Goal: Book appointment/travel/reservation

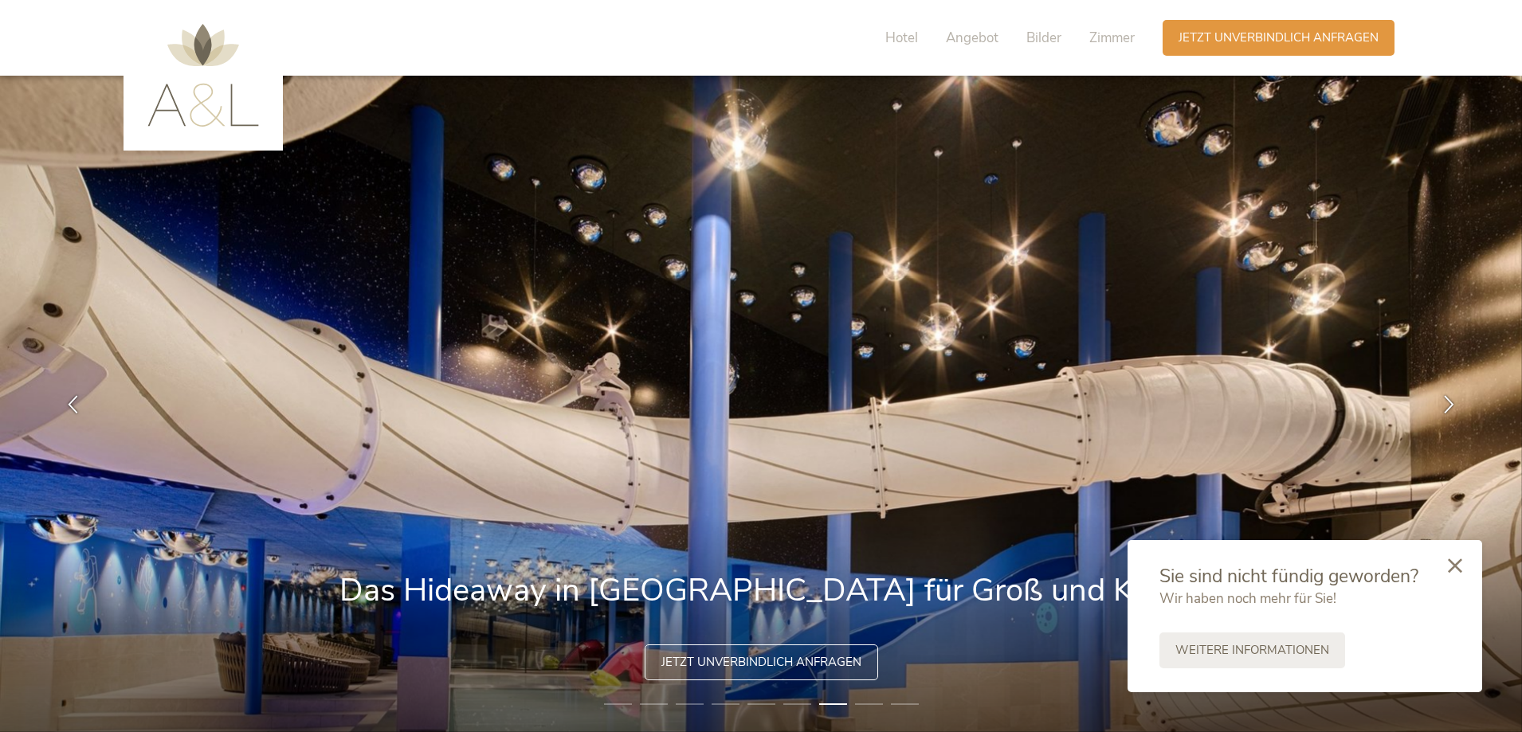
click at [1457, 561] on icon at bounding box center [1455, 566] width 14 height 14
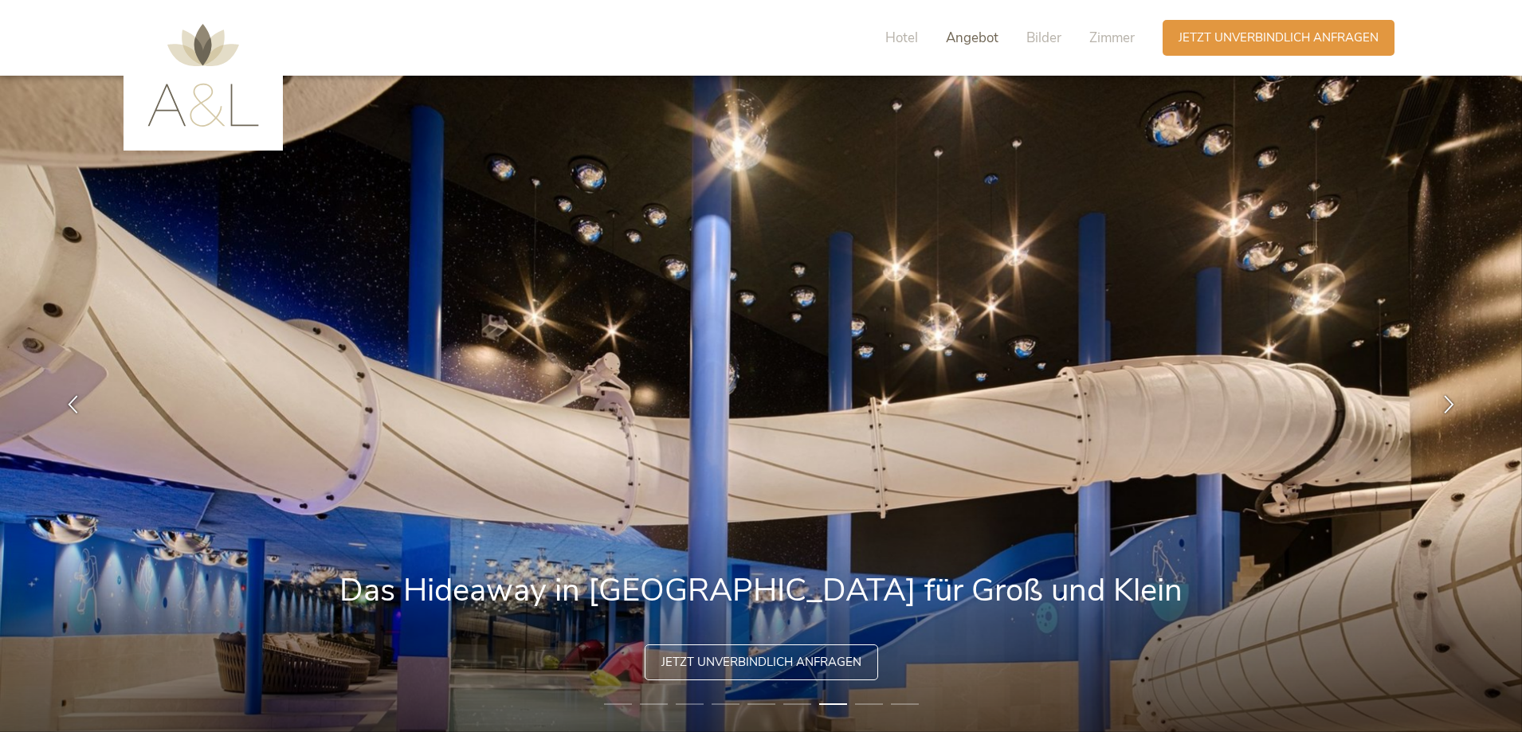
click at [967, 41] on span "Angebot" at bounding box center [972, 38] width 53 height 18
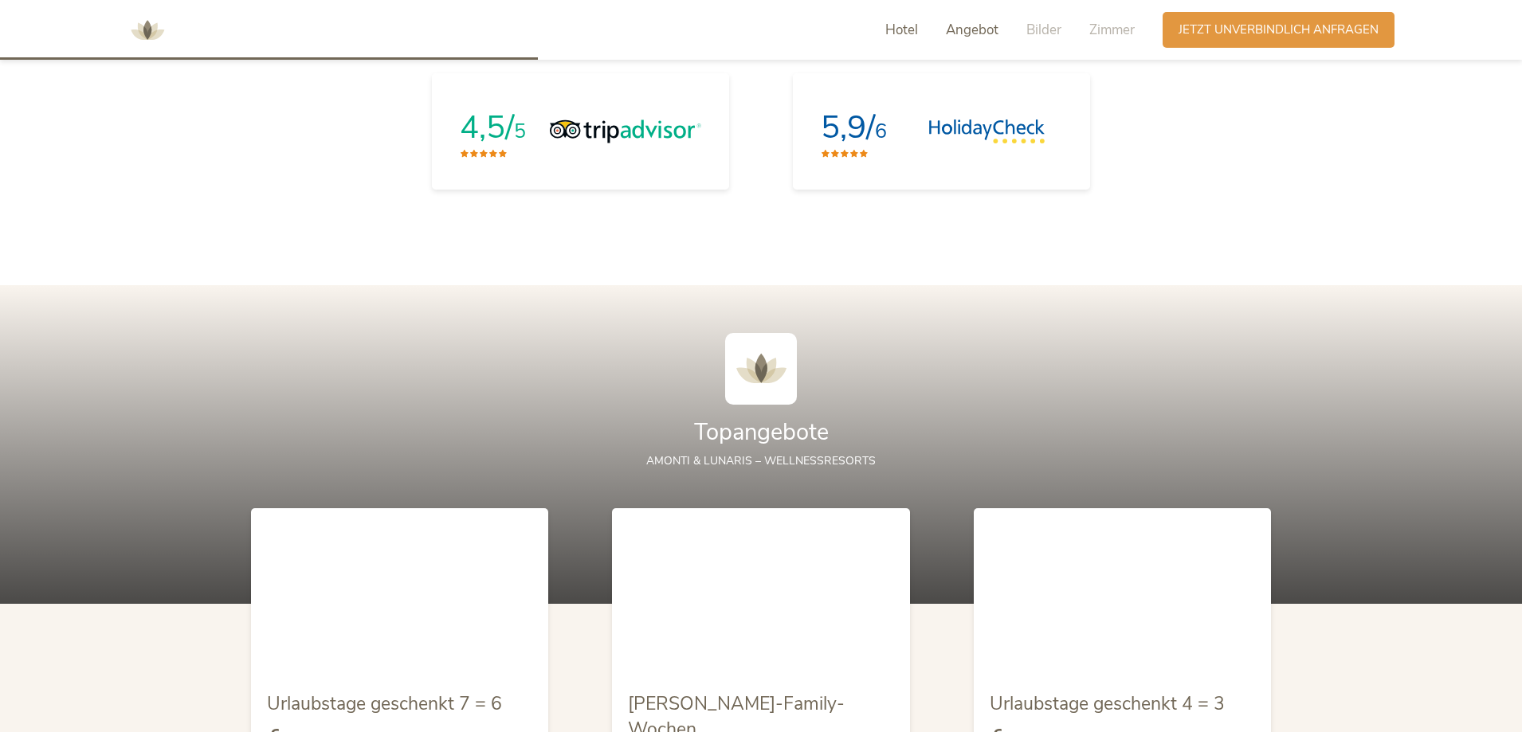
scroll to position [1734, 0]
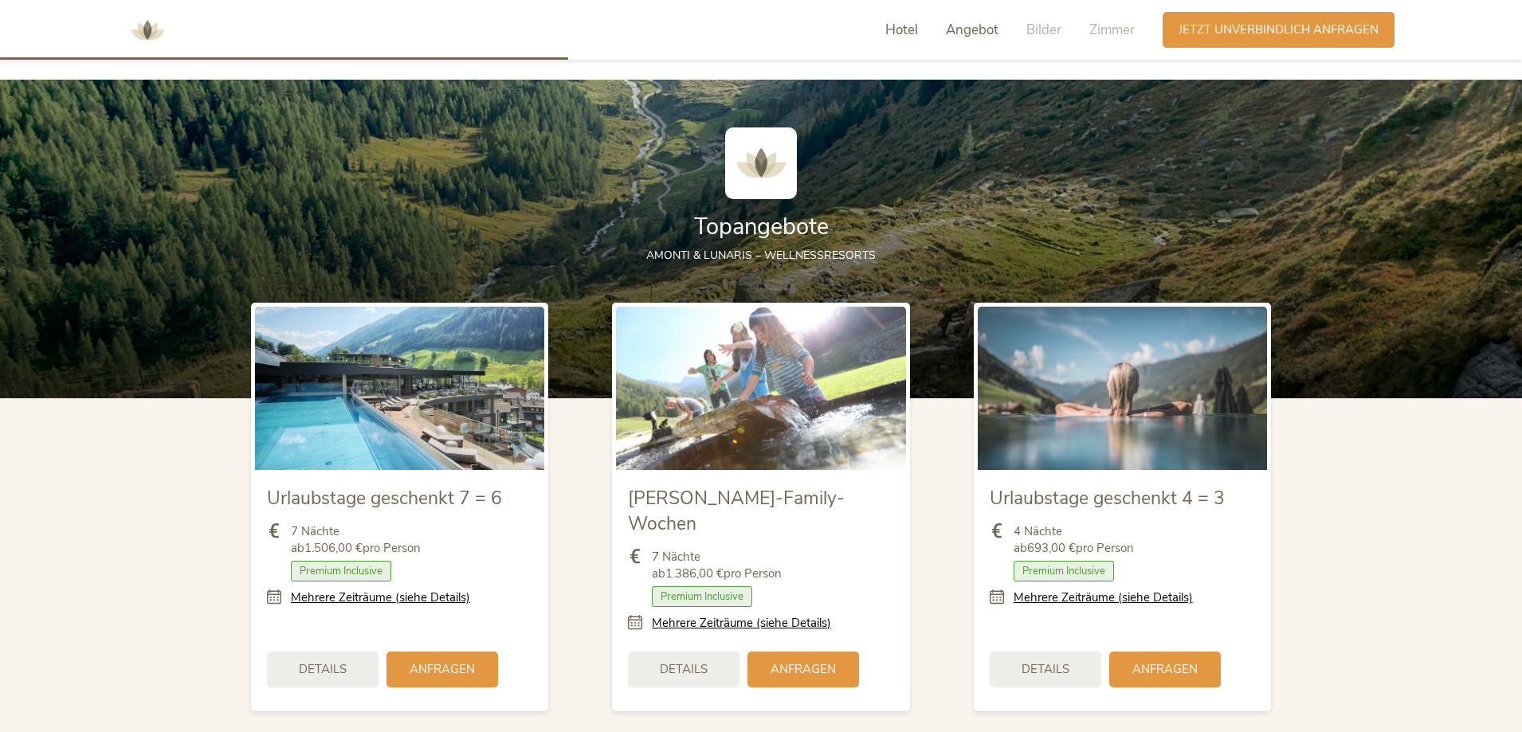
click at [905, 29] on span "Hotel" at bounding box center [901, 30] width 33 height 18
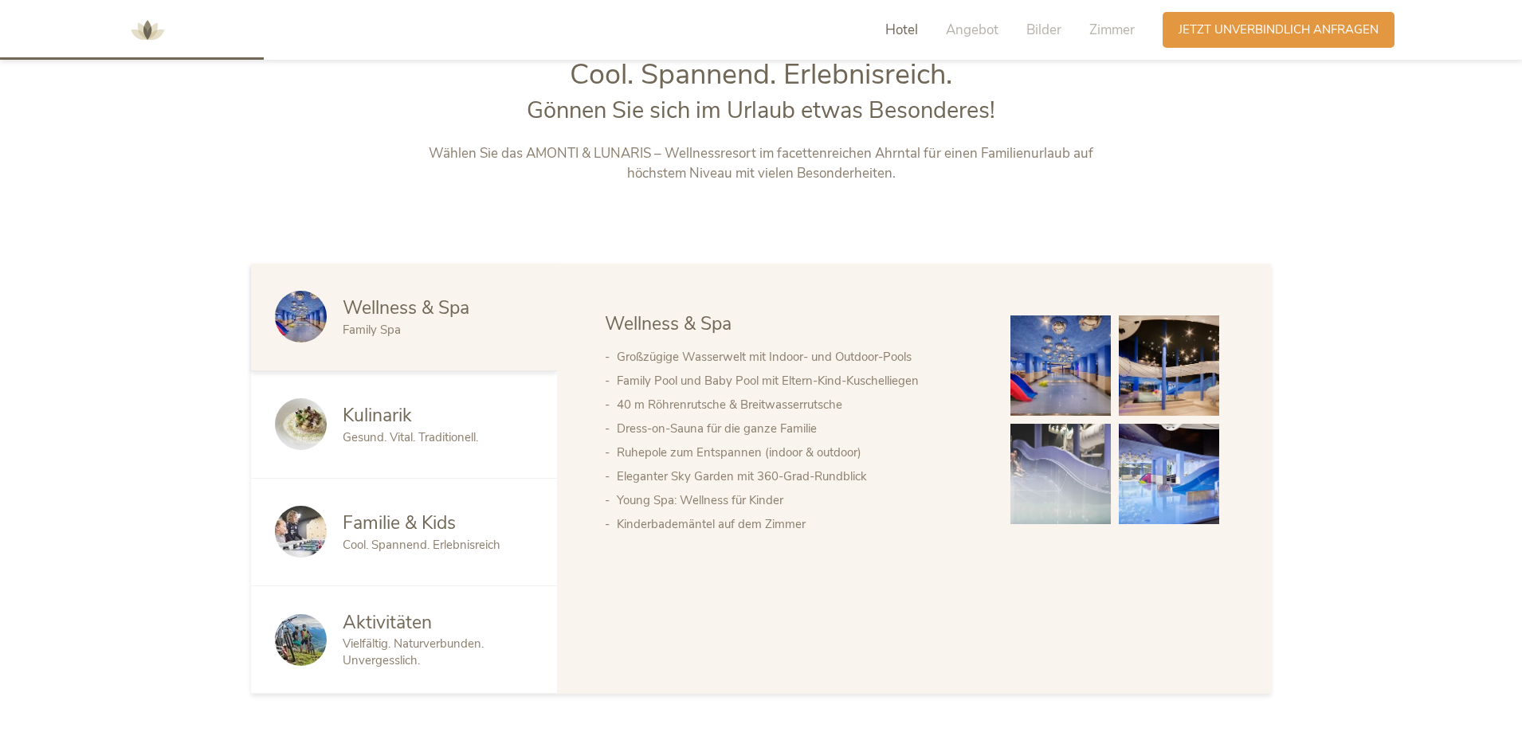
scroll to position [787, 0]
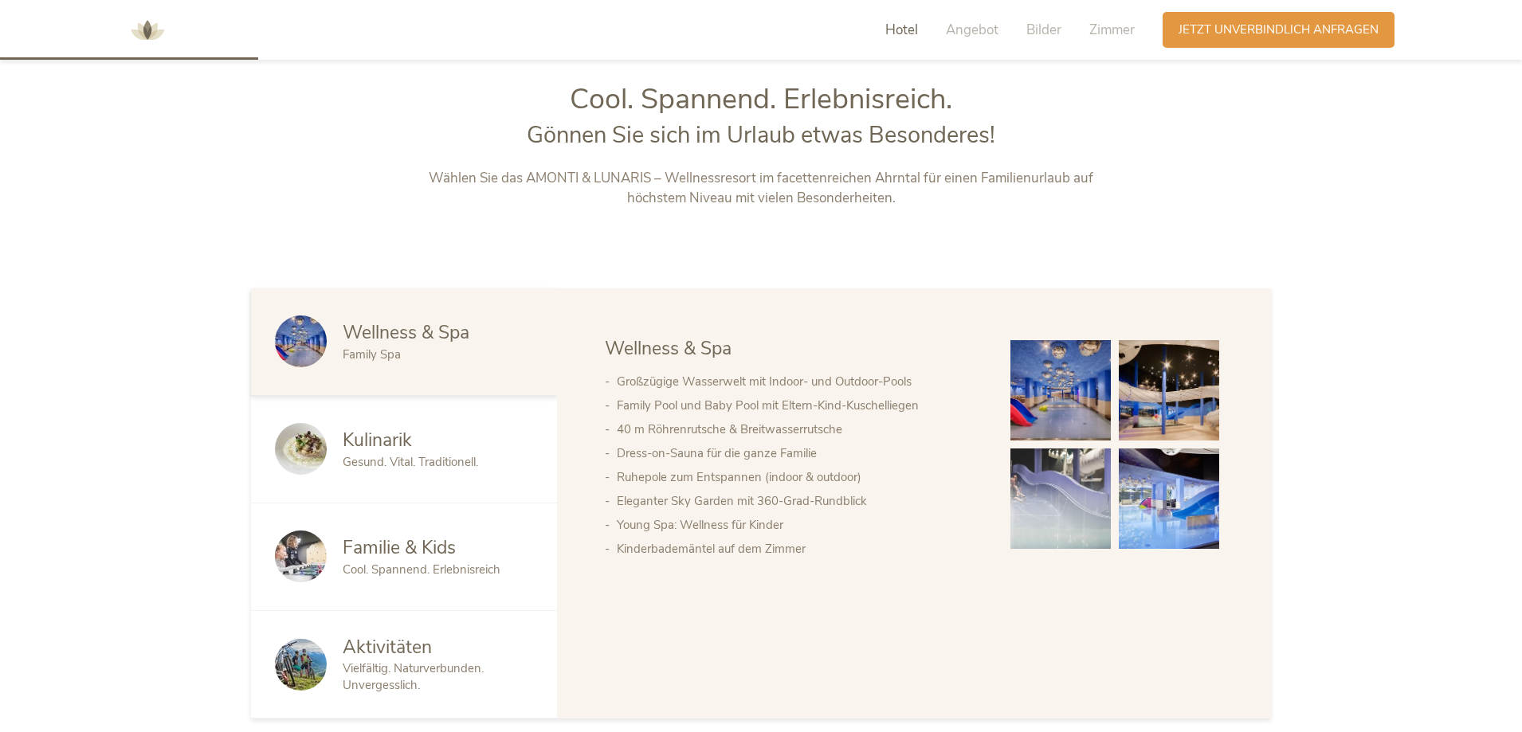
click at [372, 331] on span "Wellness & Spa" at bounding box center [406, 332] width 127 height 25
click at [408, 439] on span "Kulinarik" at bounding box center [377, 440] width 69 height 25
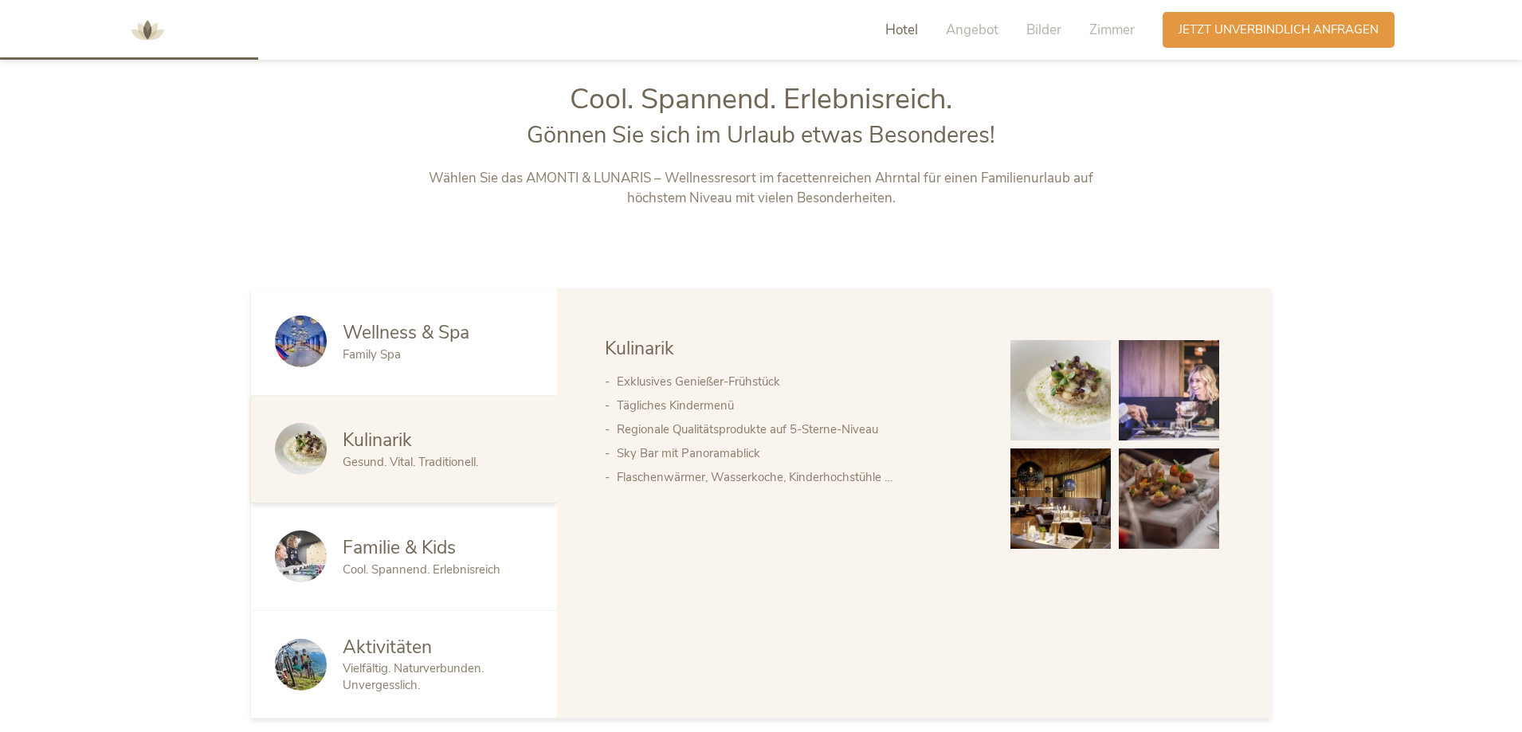
click at [402, 544] on span "Familie & Kids" at bounding box center [399, 547] width 113 height 25
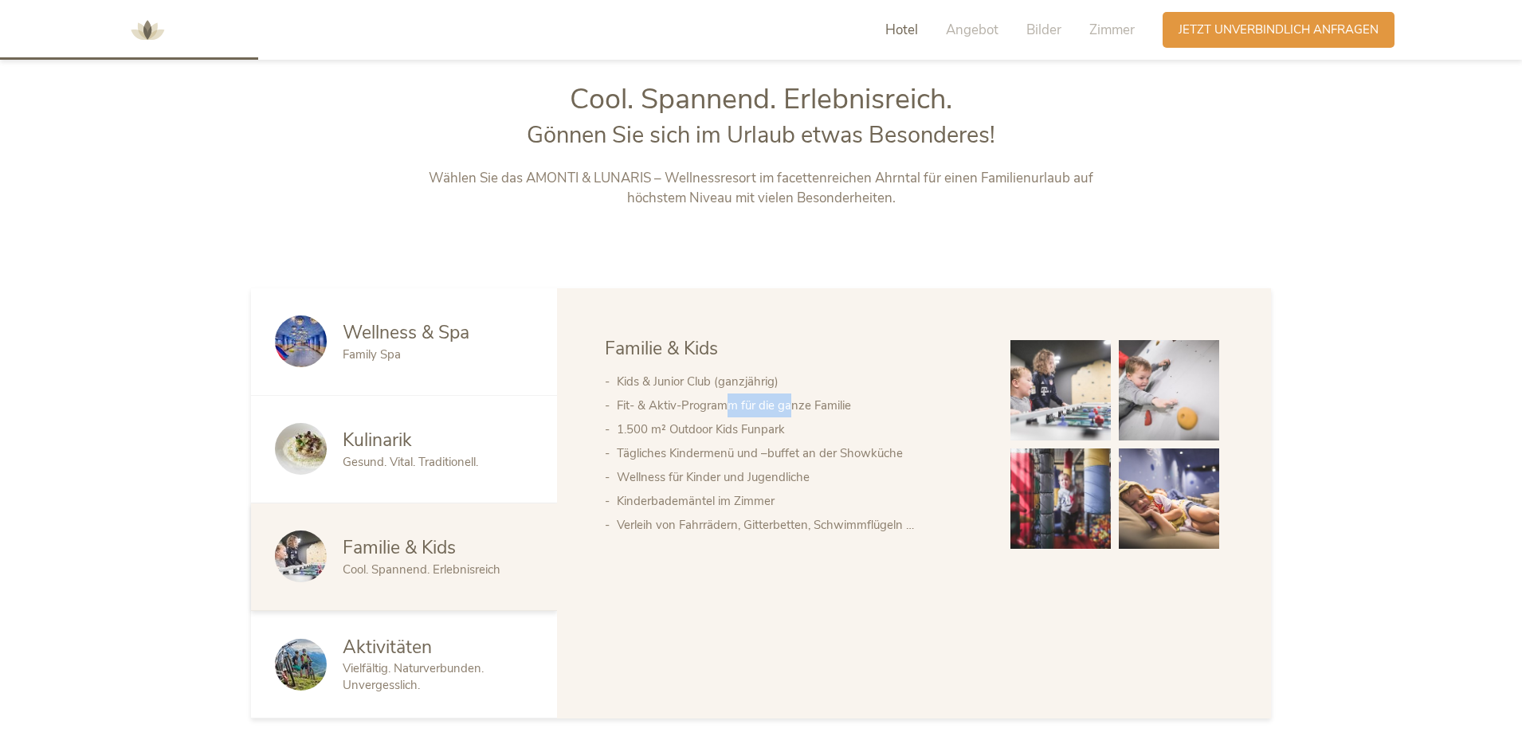
drag, startPoint x: 767, startPoint y: 407, endPoint x: 708, endPoint y: 375, distance: 66.7
click at [726, 392] on ul "Kids & Junior Club (ganzjährig) Fit- & Aktiv-Programm für die ganze Familie 1.5…" at bounding box center [792, 453] width 374 height 167
click at [710, 367] on div "Kids & Junior Club (ganzjährig) Fit- & Aktiv-Programm für die ganze Familie 1.5…" at bounding box center [792, 449] width 374 height 175
click at [1020, 395] on img at bounding box center [1060, 390] width 100 height 100
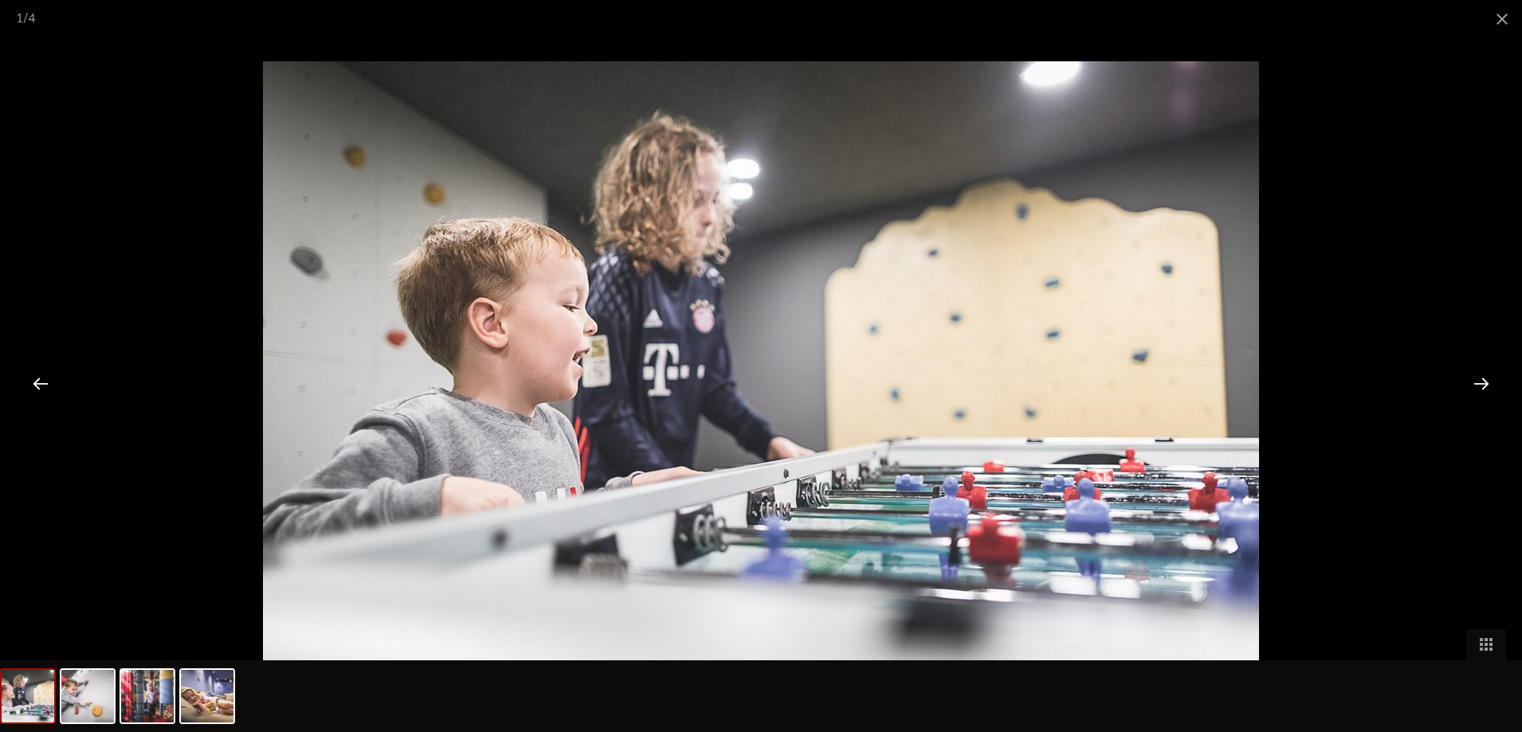
click at [1495, 378] on div at bounding box center [1481, 383] width 49 height 49
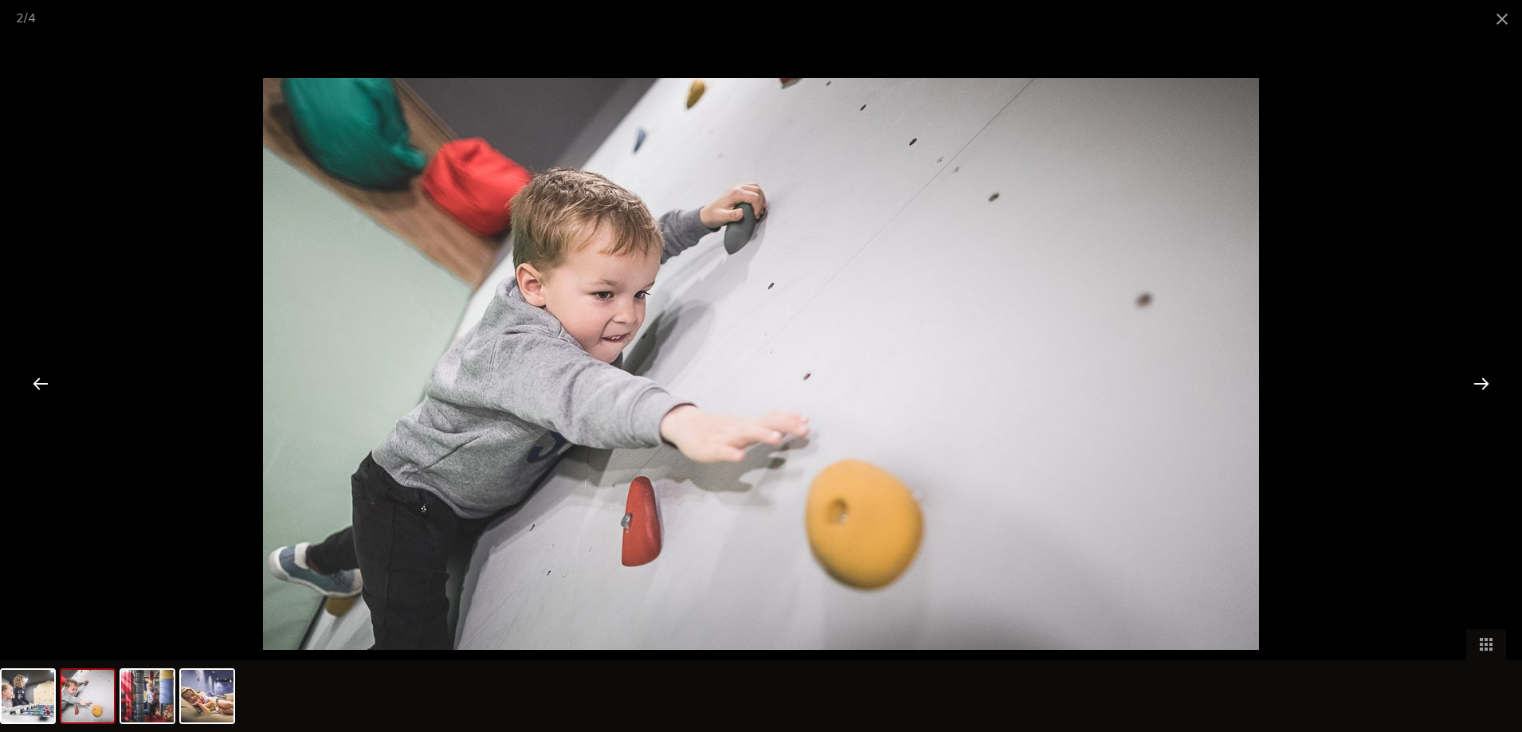
click at [1487, 379] on div at bounding box center [1481, 383] width 49 height 49
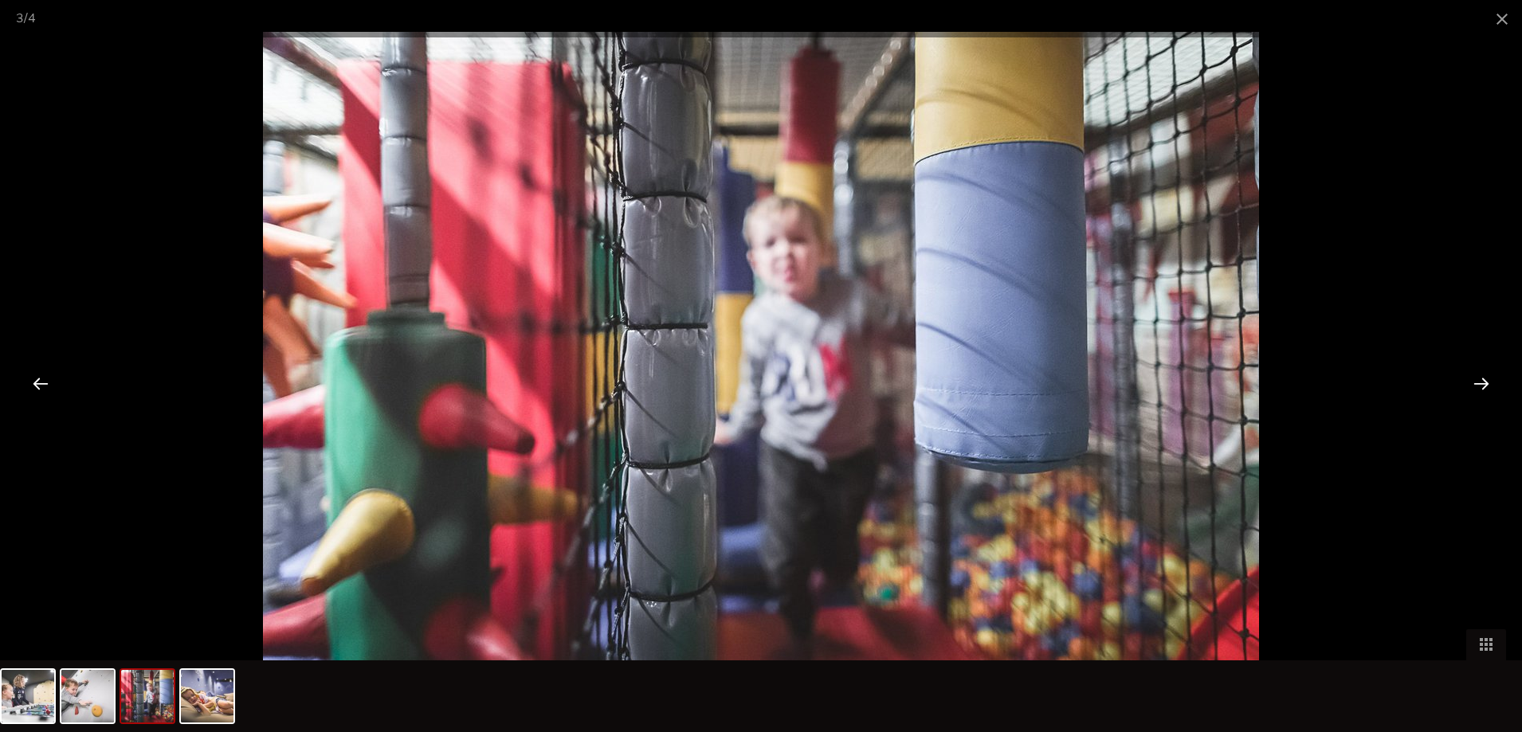
click at [1484, 379] on div at bounding box center [1481, 383] width 49 height 49
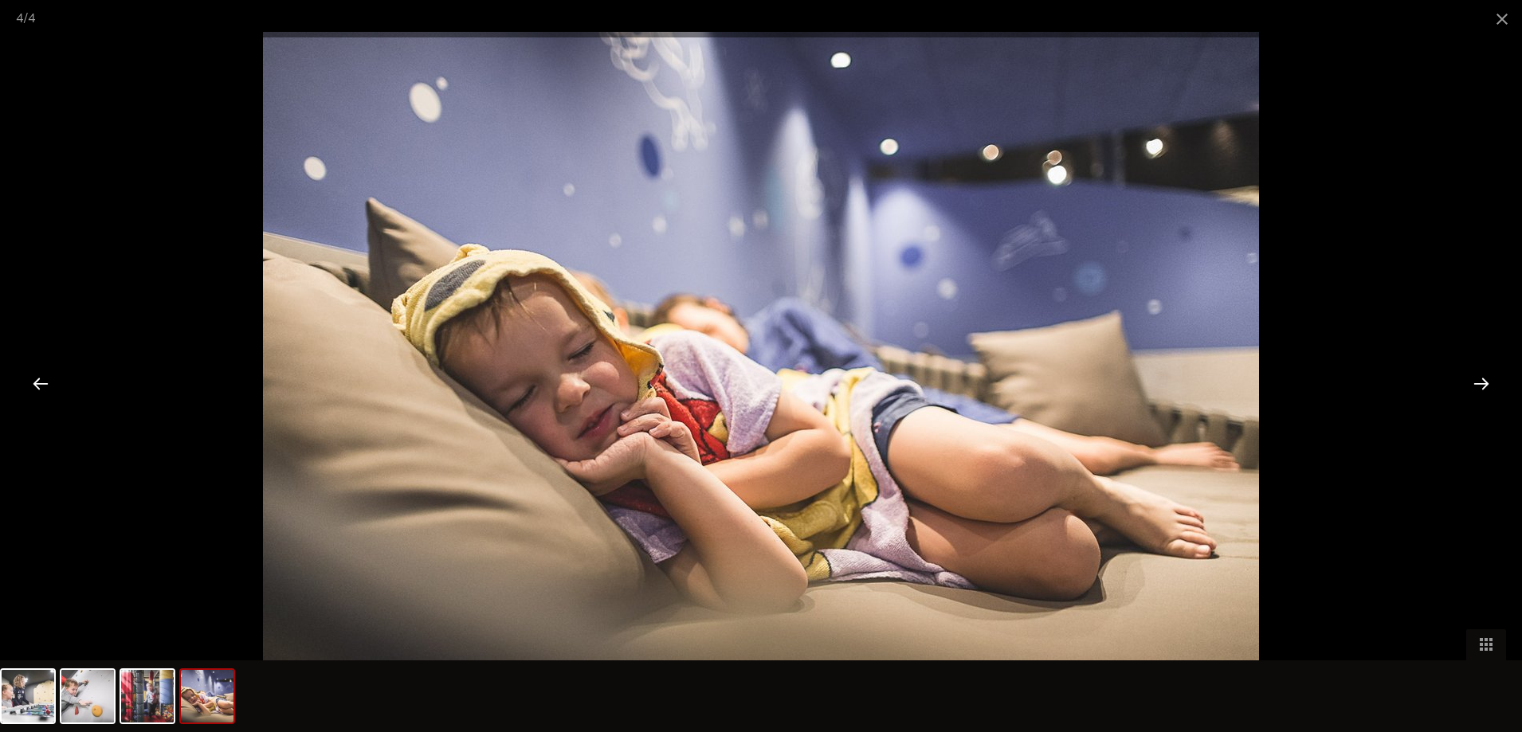
click at [1484, 379] on div at bounding box center [1481, 383] width 49 height 49
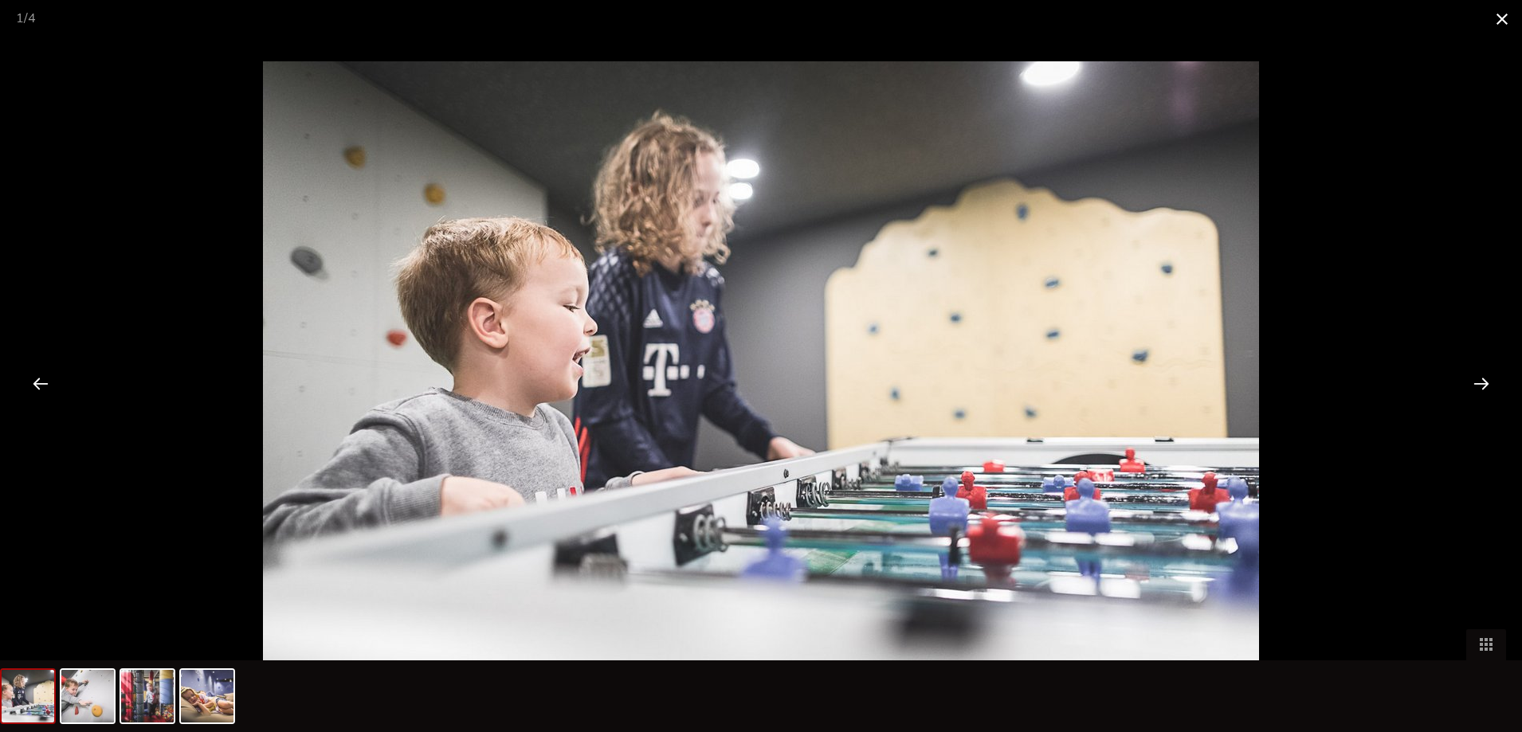
click at [1504, 19] on span at bounding box center [1502, 18] width 40 height 37
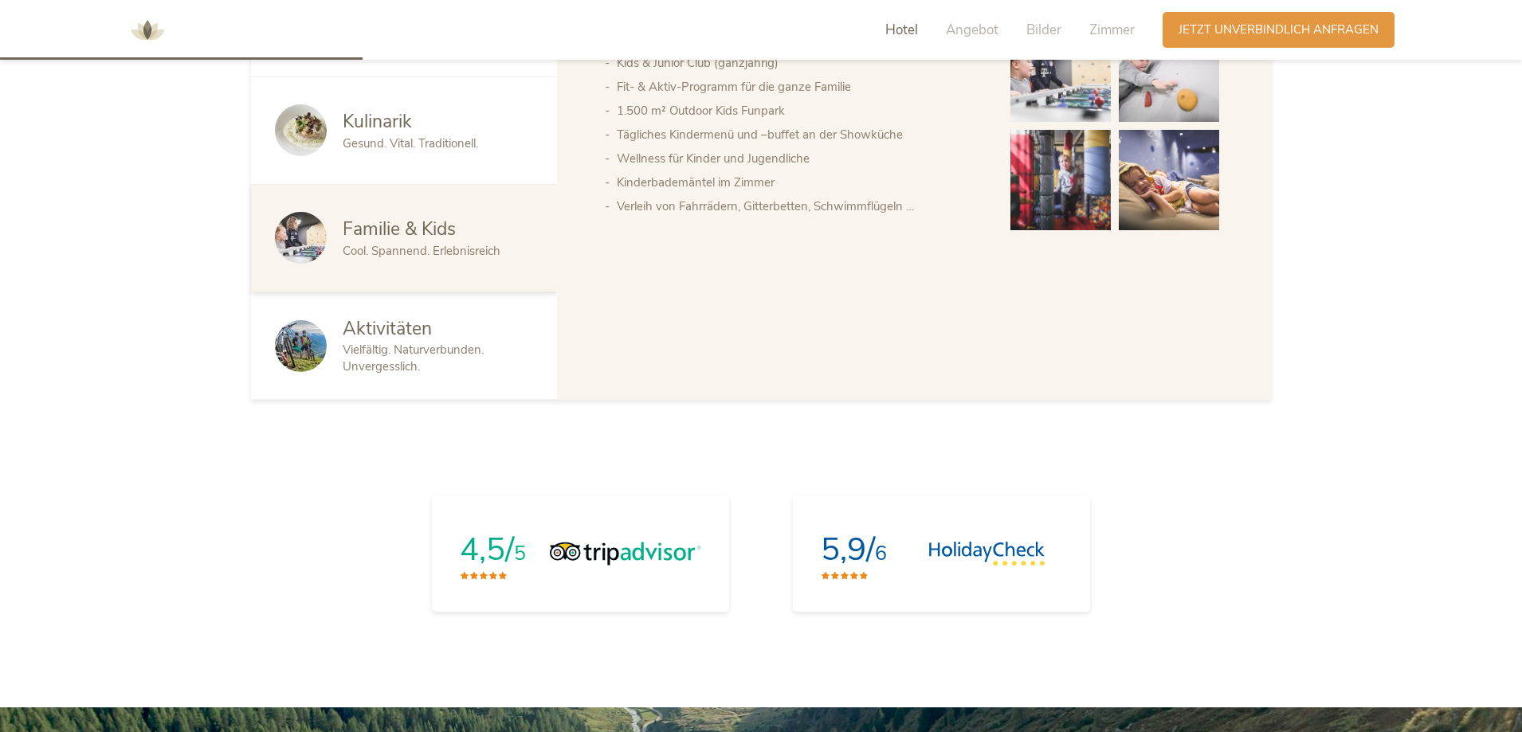
scroll to position [628, 0]
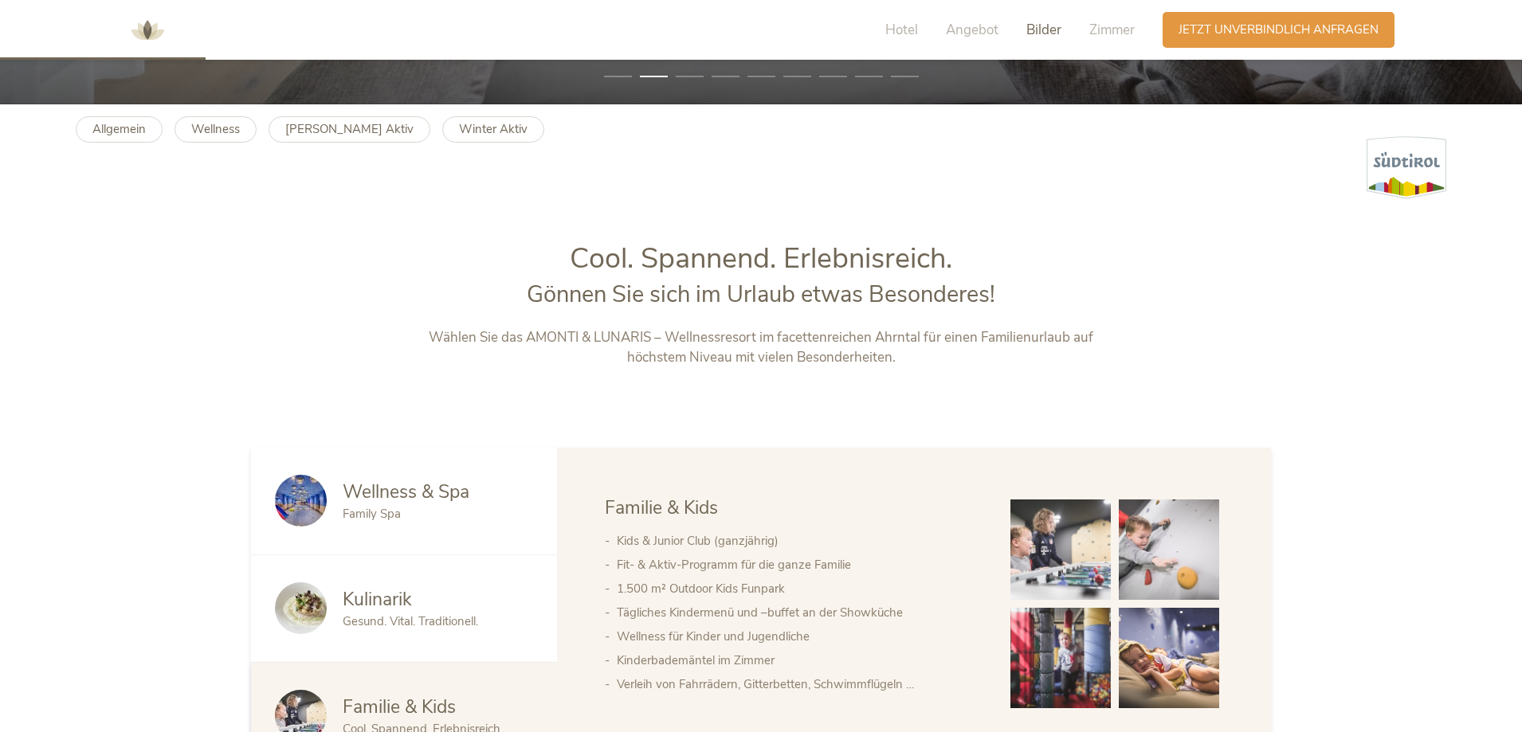
click at [1040, 35] on span "Bilder" at bounding box center [1043, 30] width 35 height 18
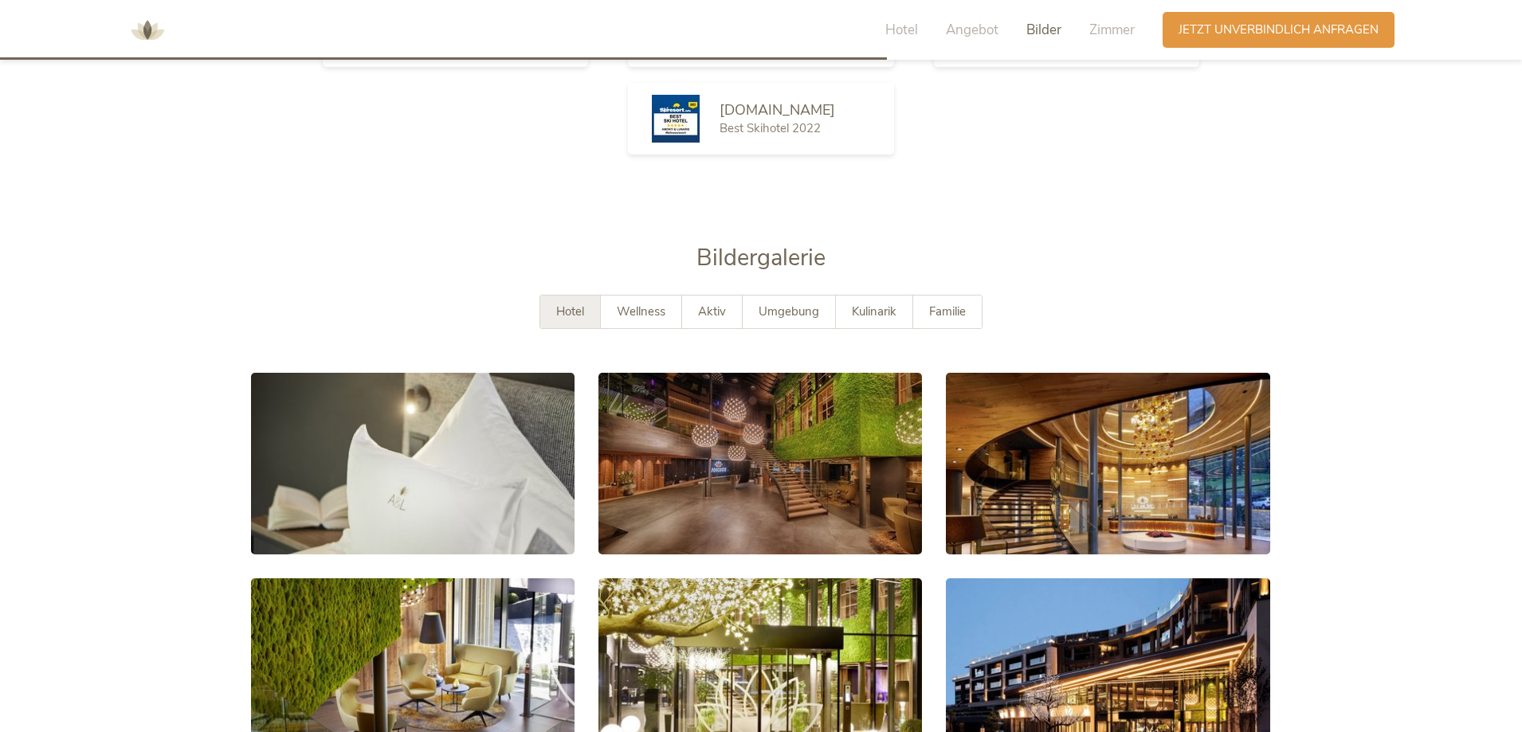
scroll to position [2897, 0]
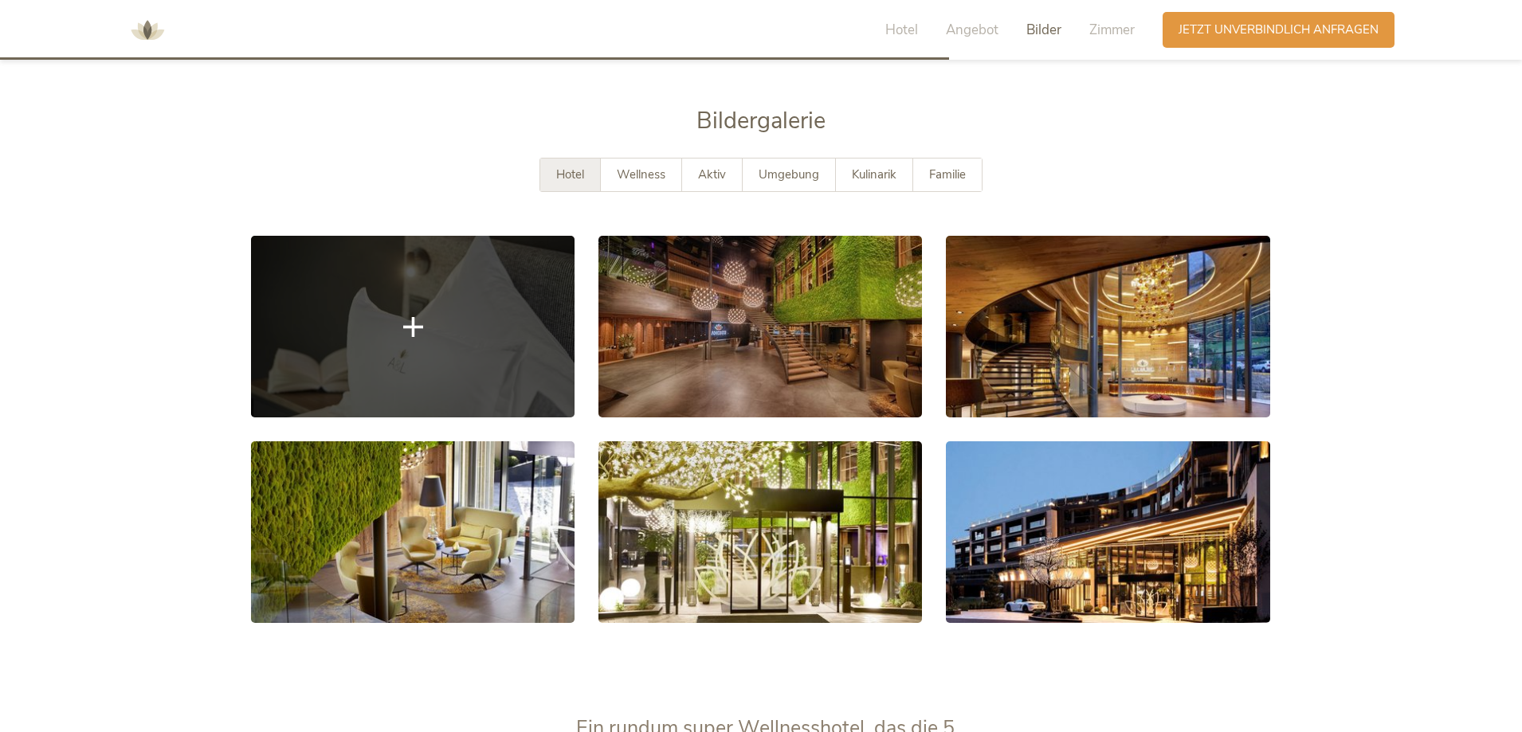
click at [492, 295] on link at bounding box center [413, 327] width 324 height 182
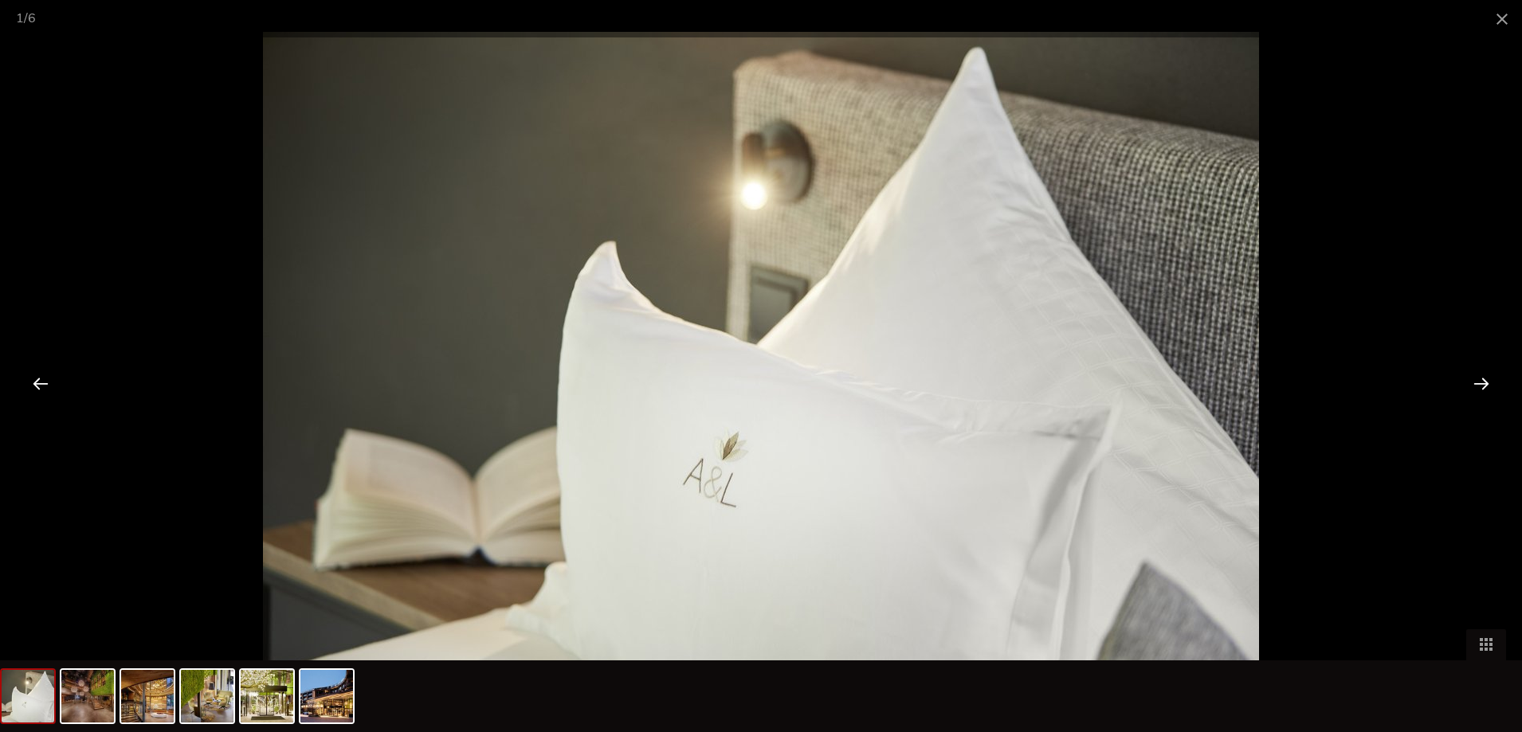
click at [1483, 382] on div at bounding box center [1481, 383] width 49 height 49
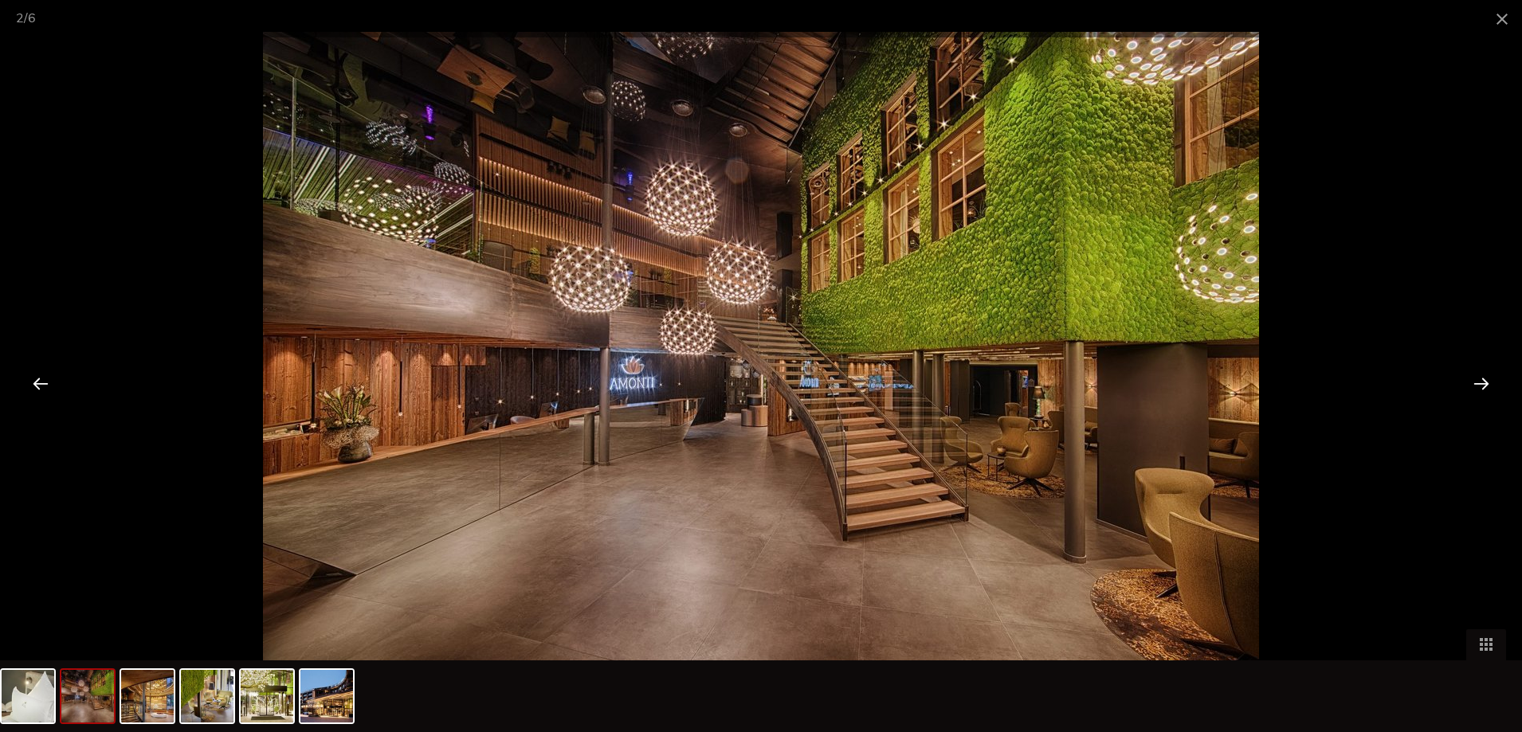
click at [1484, 382] on div at bounding box center [1481, 383] width 49 height 49
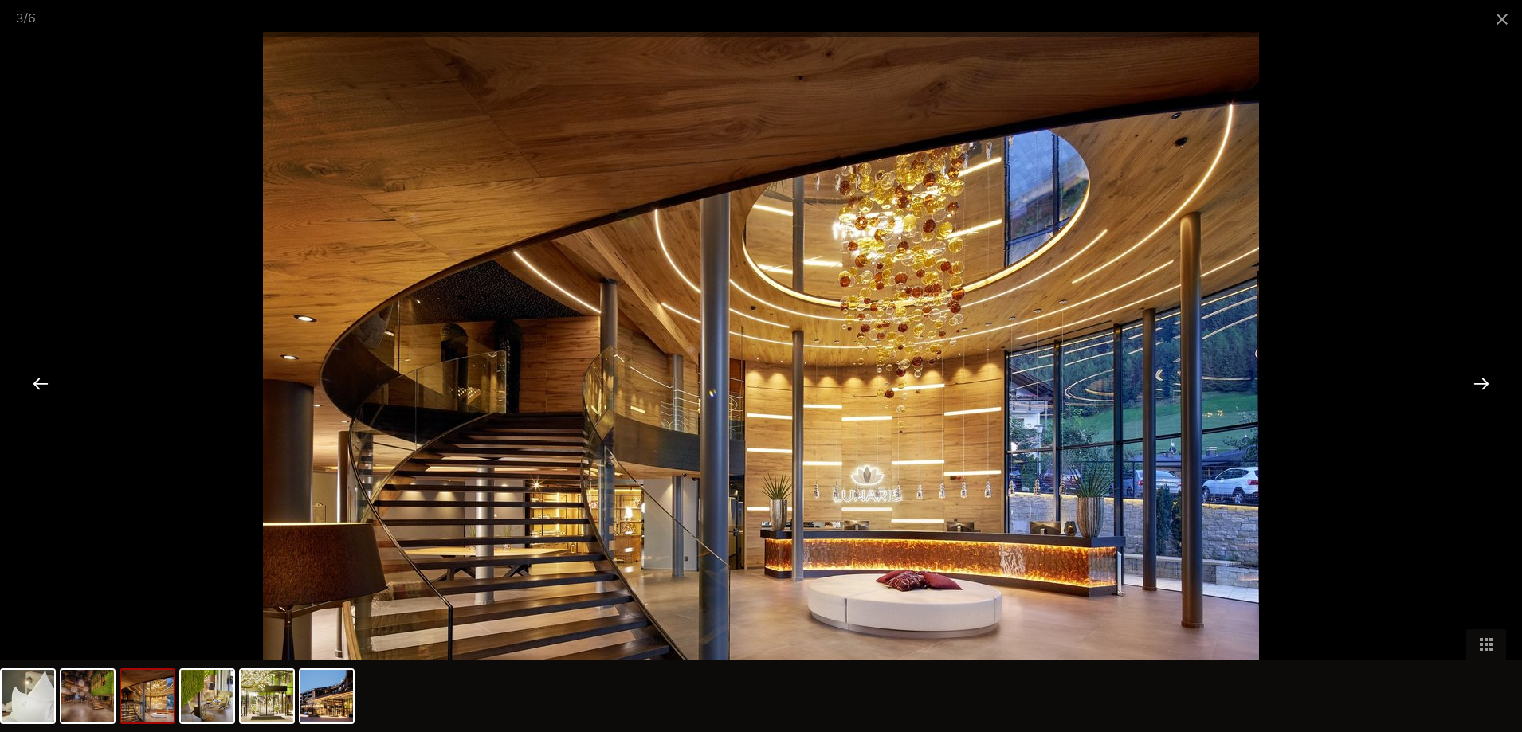
click at [1484, 382] on div at bounding box center [1481, 383] width 49 height 49
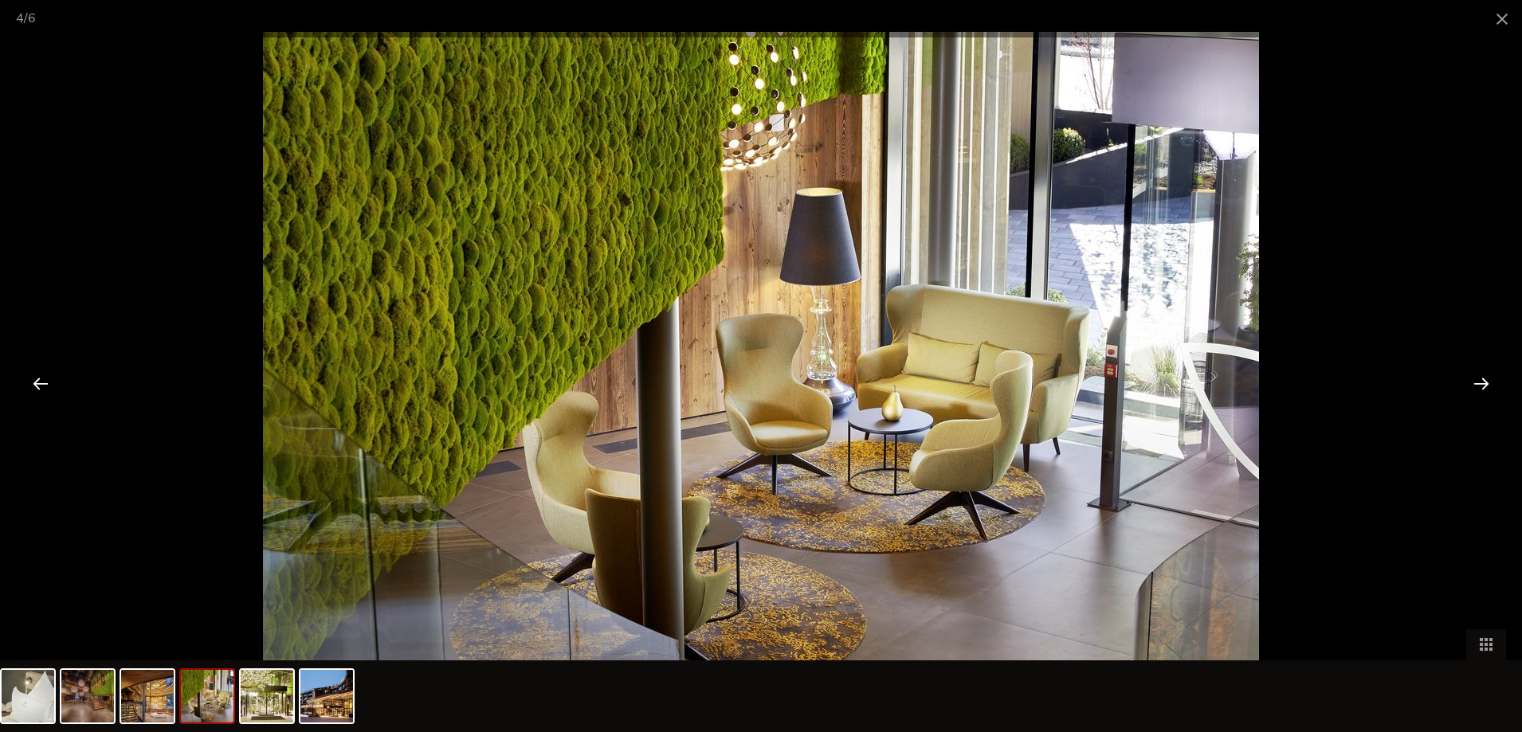
click at [1484, 382] on div at bounding box center [1481, 383] width 49 height 49
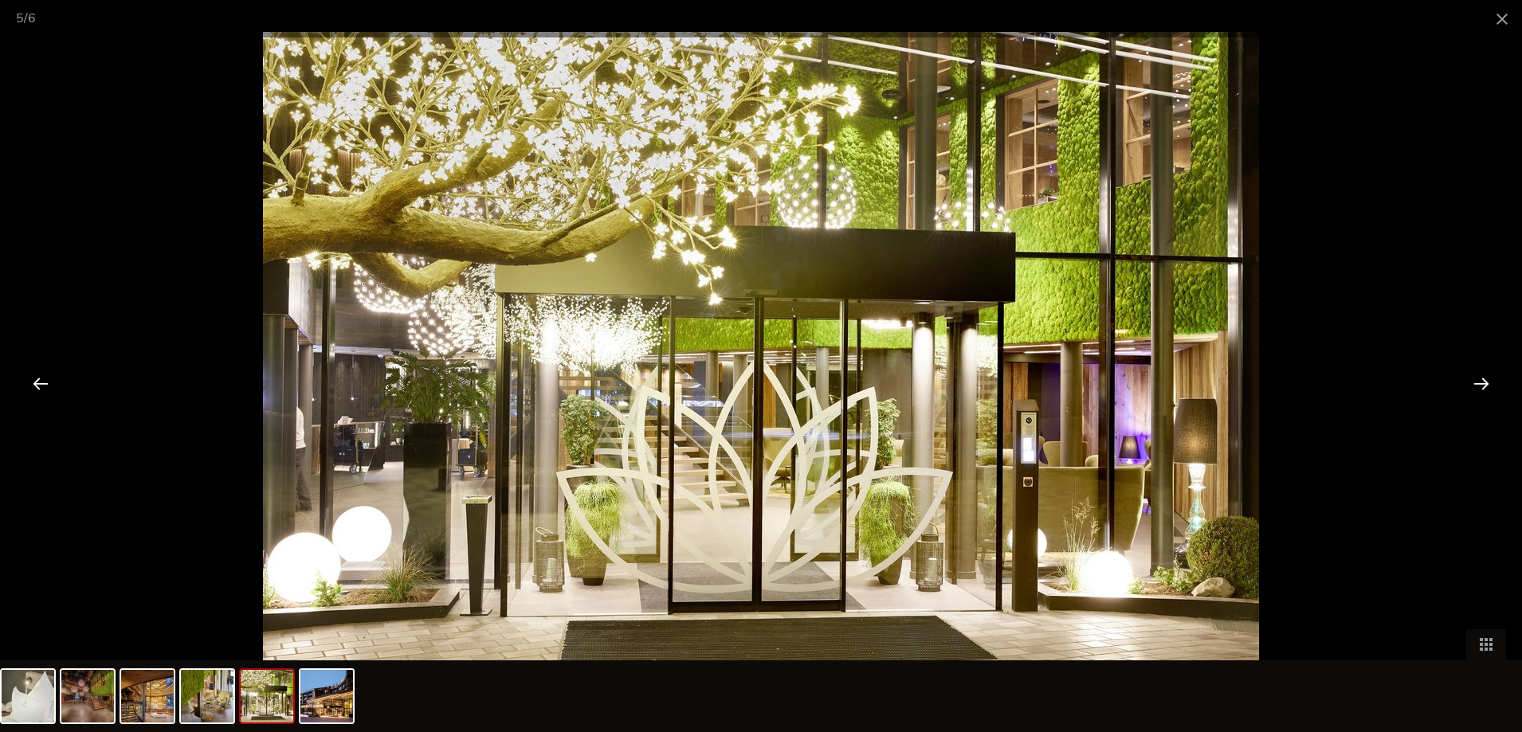
click at [1484, 382] on div at bounding box center [1481, 383] width 49 height 49
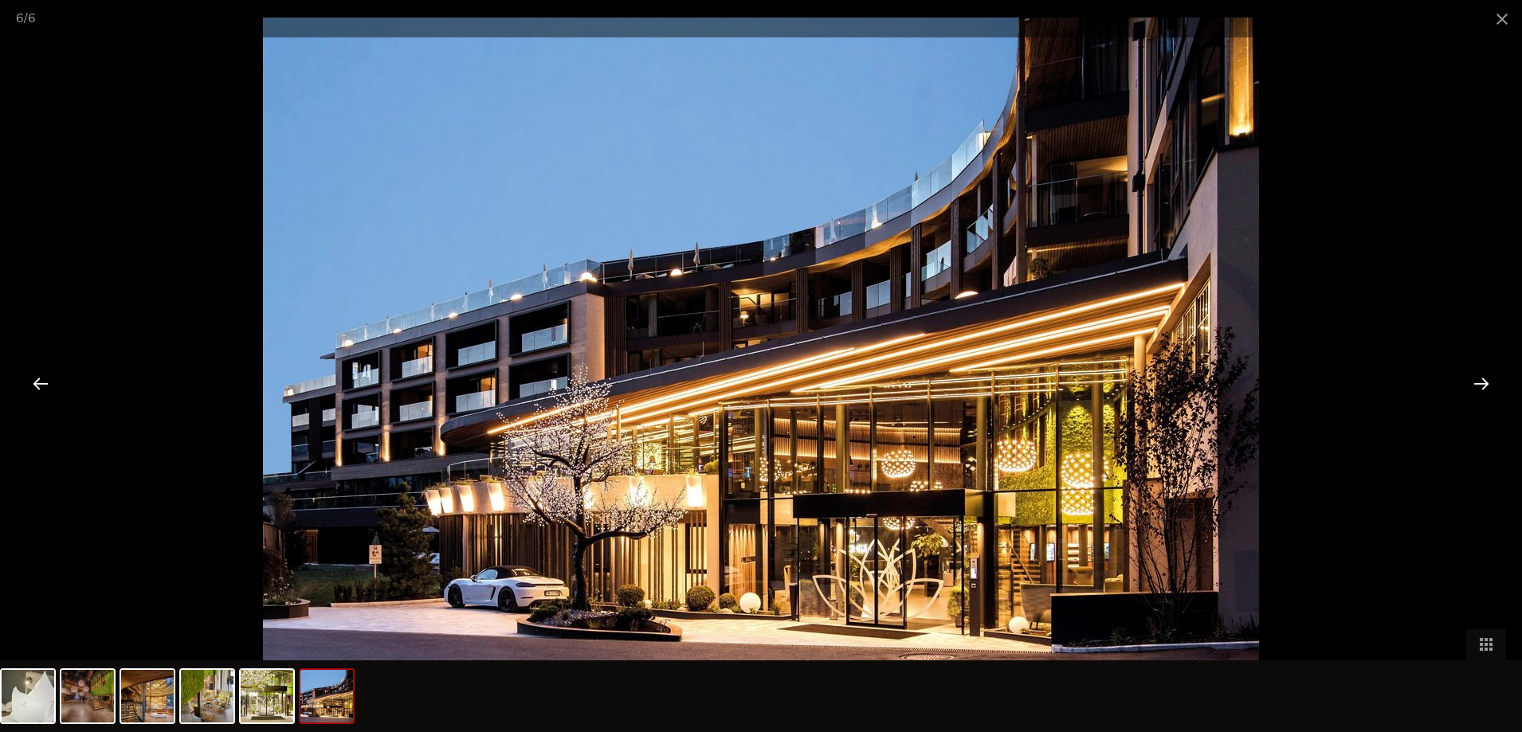
click at [1484, 382] on div at bounding box center [1481, 383] width 49 height 49
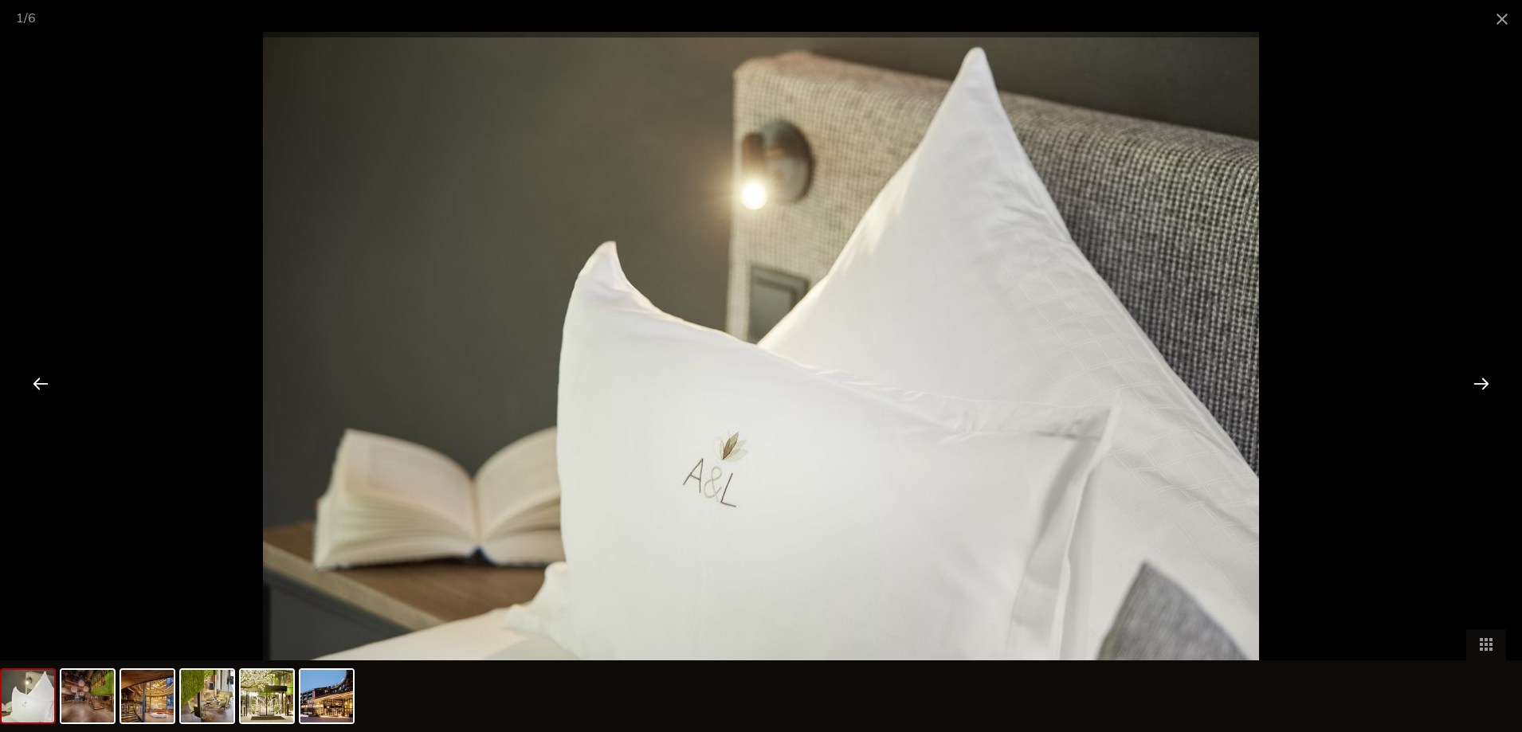
click at [1484, 382] on div at bounding box center [1481, 383] width 49 height 49
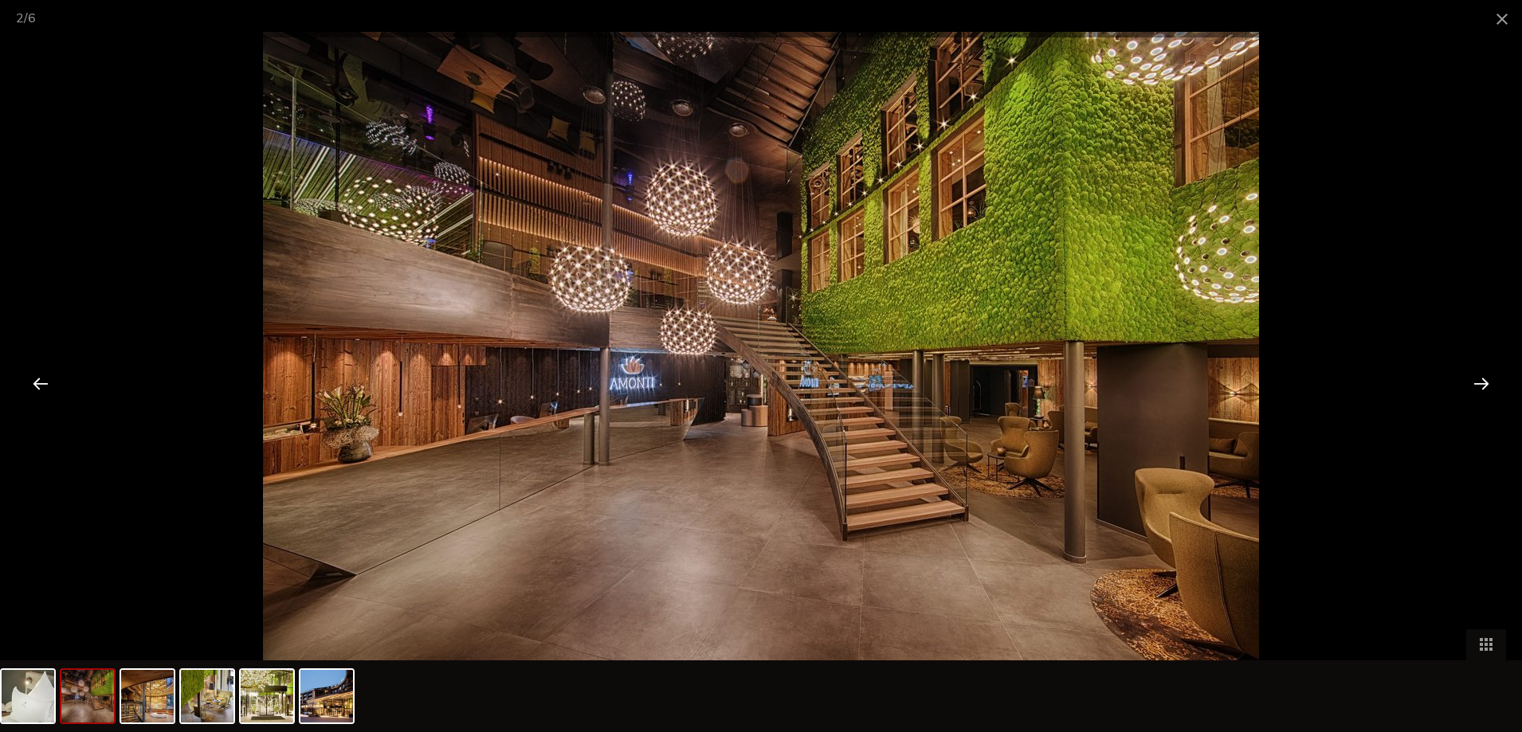
drag, startPoint x: 1506, startPoint y: 22, endPoint x: 1489, endPoint y: 48, distance: 30.5
click at [1505, 22] on span at bounding box center [1502, 18] width 40 height 37
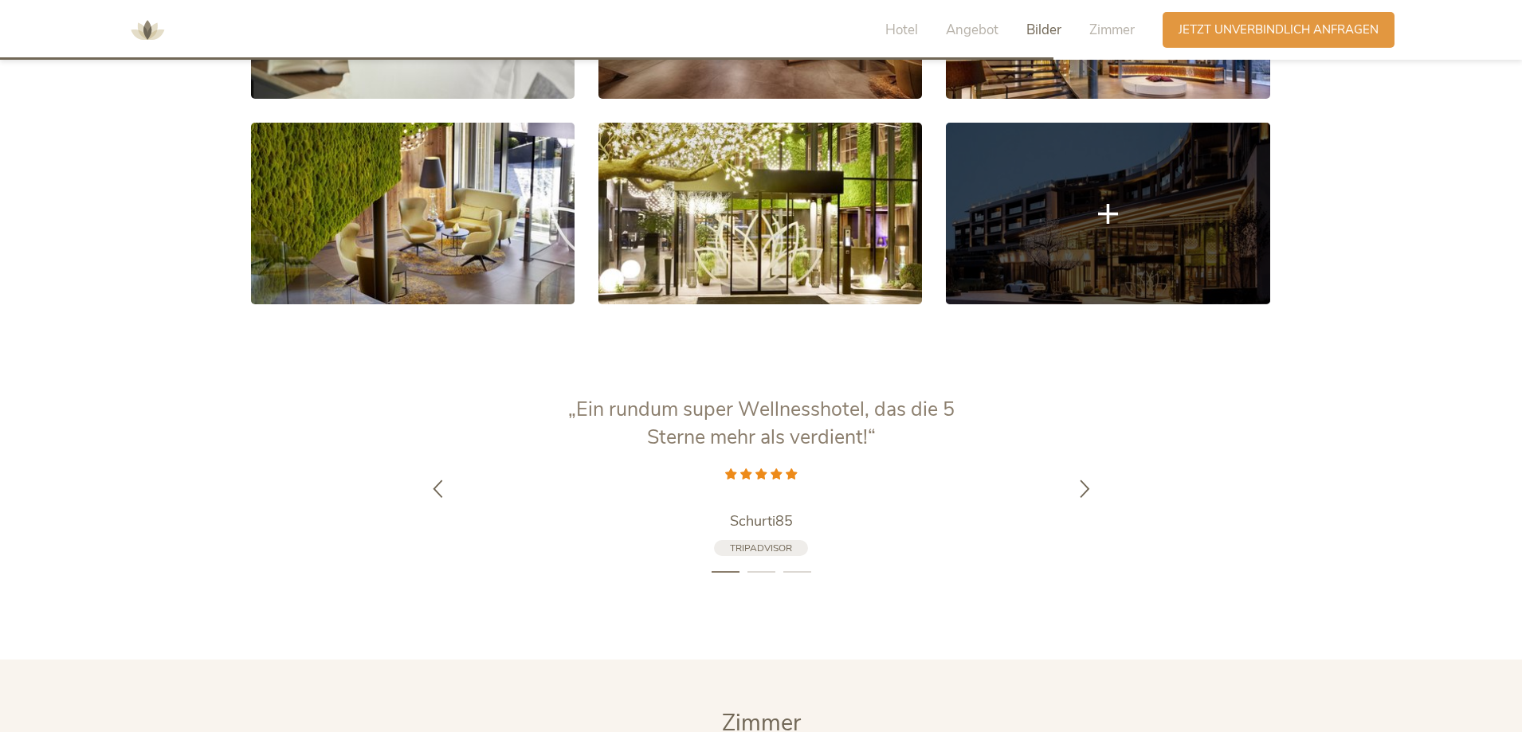
scroll to position [3296, 0]
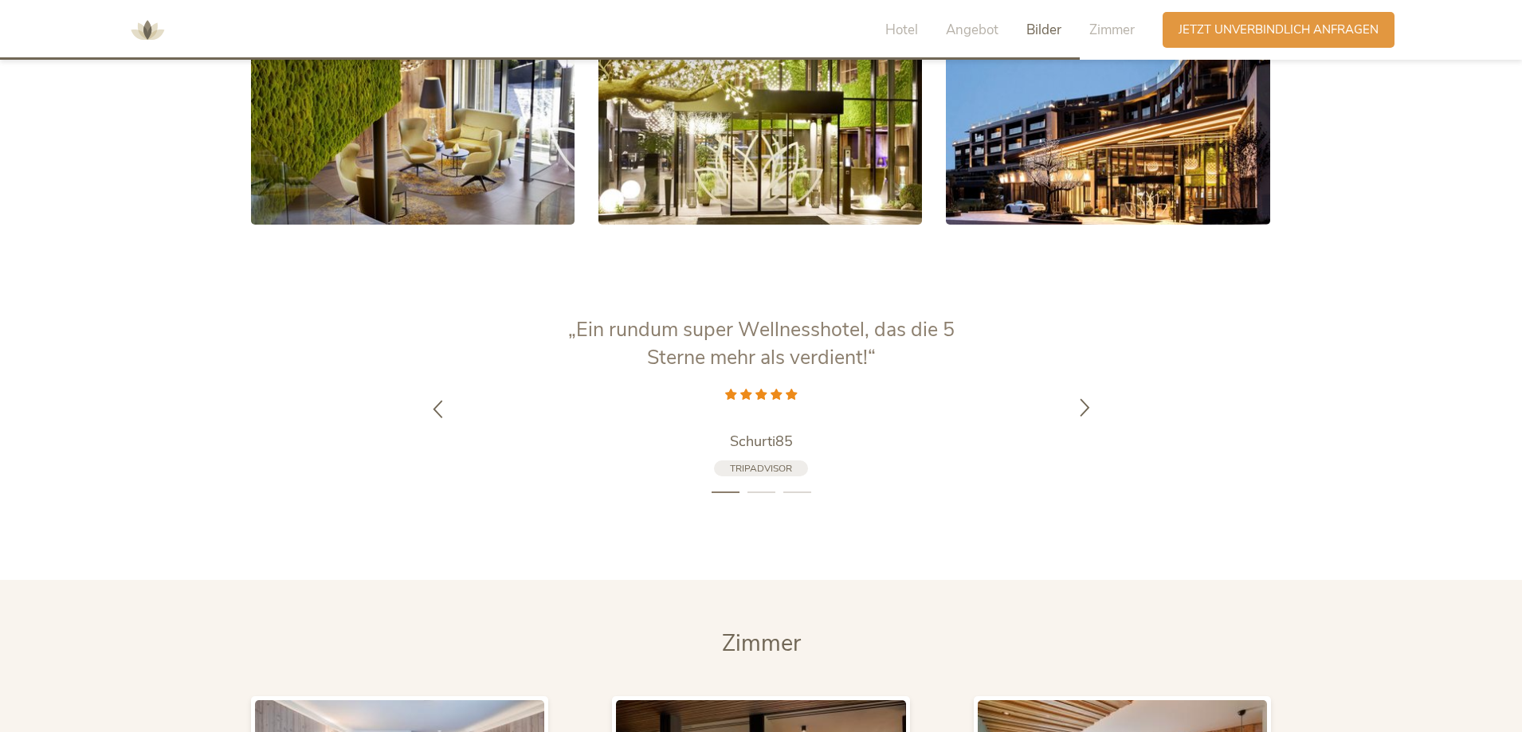
click at [1081, 398] on icon at bounding box center [1085, 407] width 18 height 18
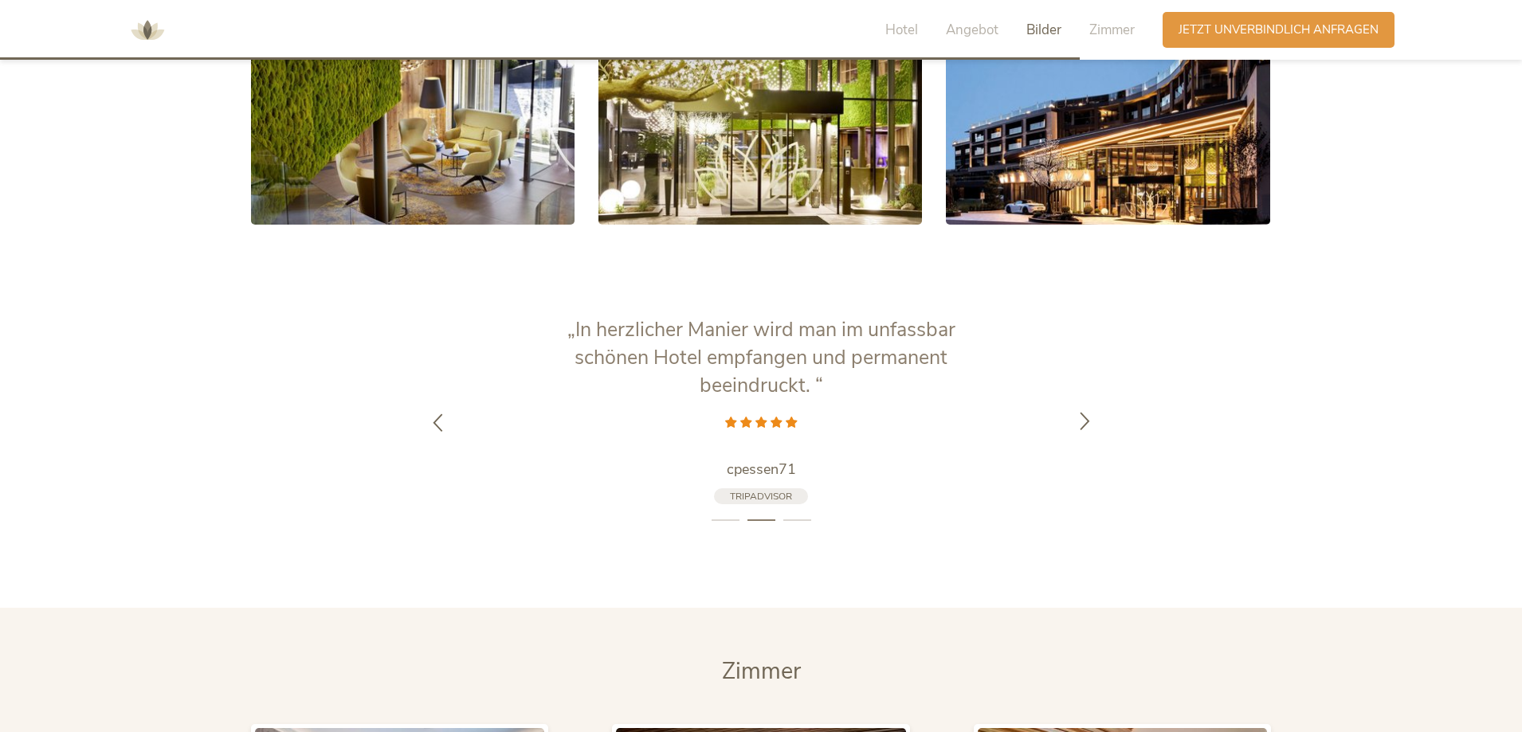
click at [1081, 398] on div at bounding box center [1085, 423] width 50 height 50
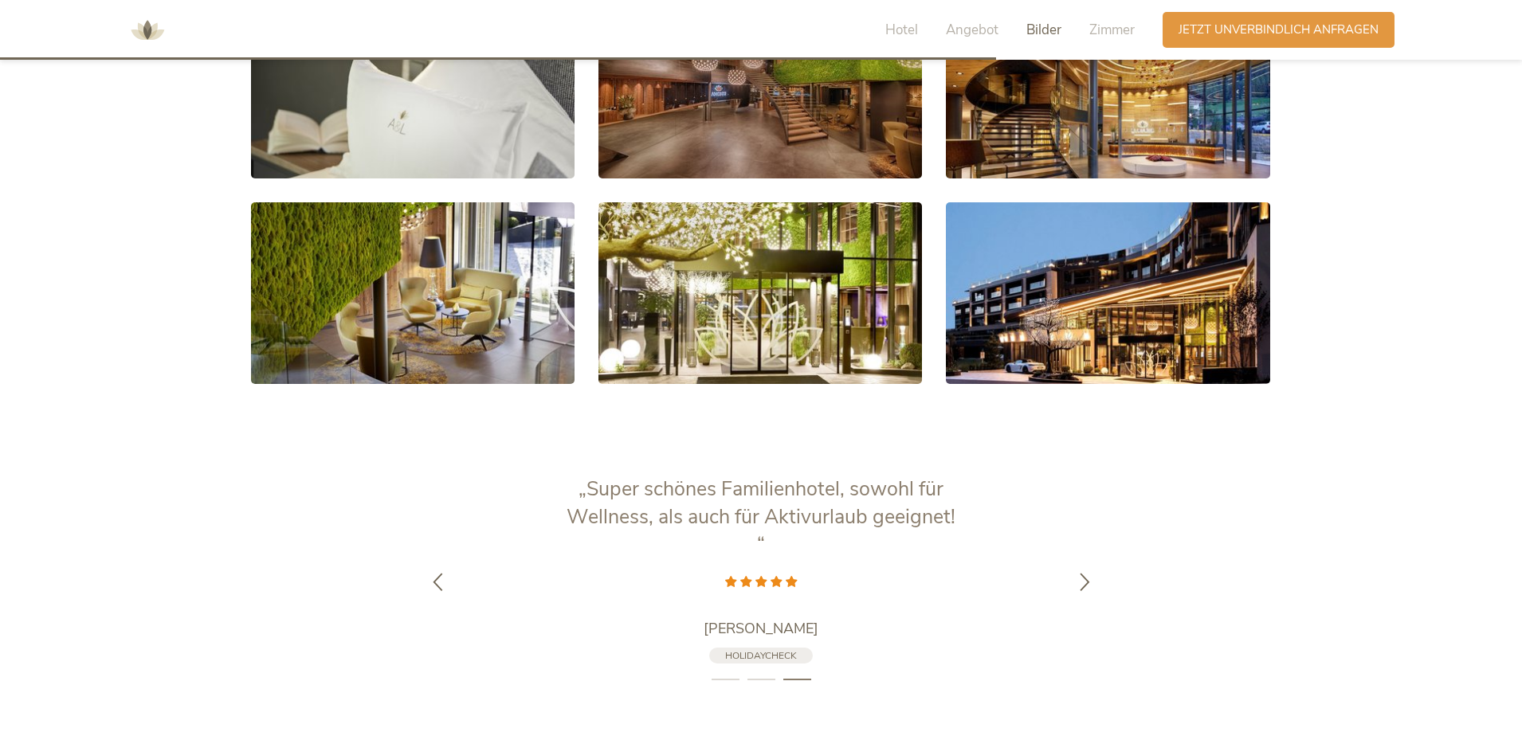
scroll to position [2579, 0]
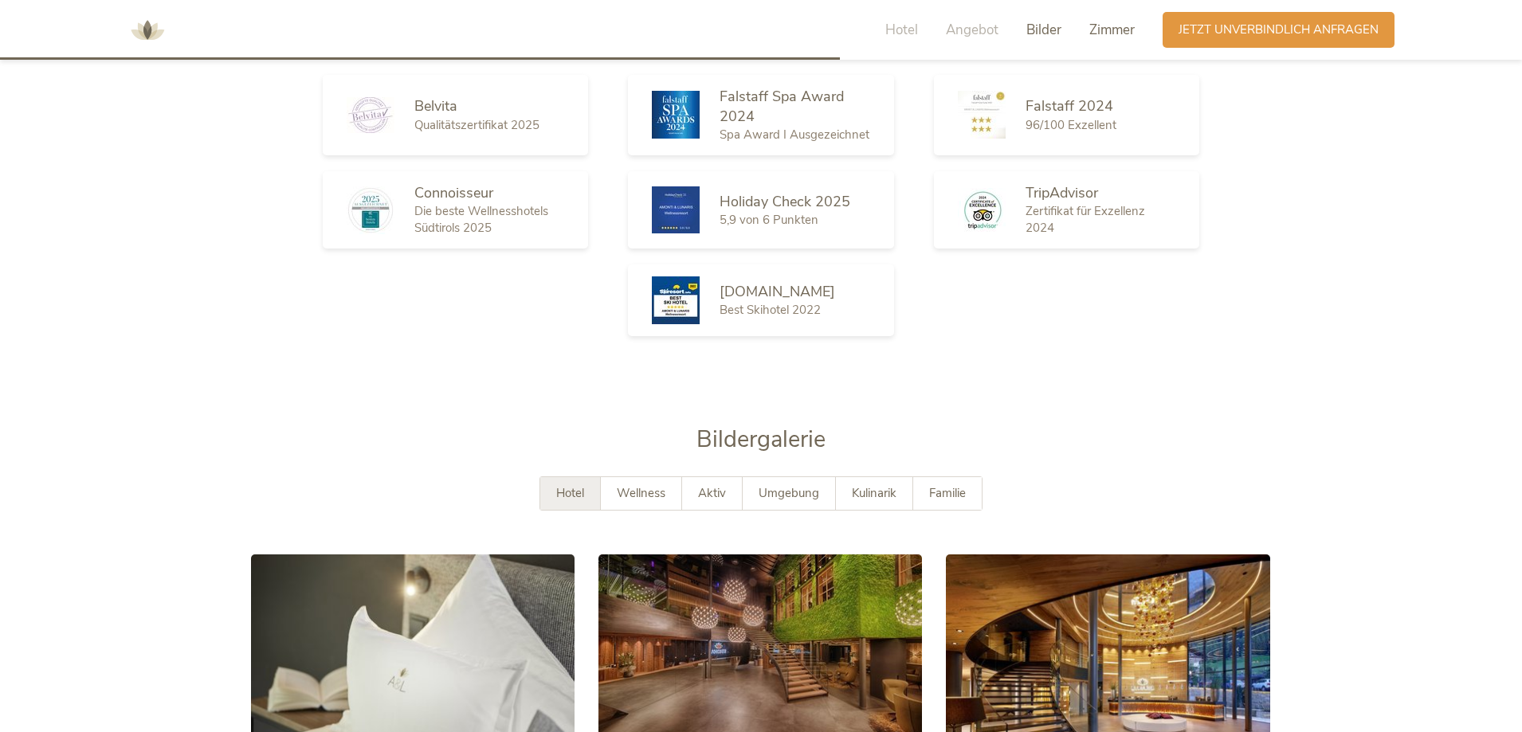
click at [1116, 28] on span "Zimmer" at bounding box center [1111, 30] width 45 height 18
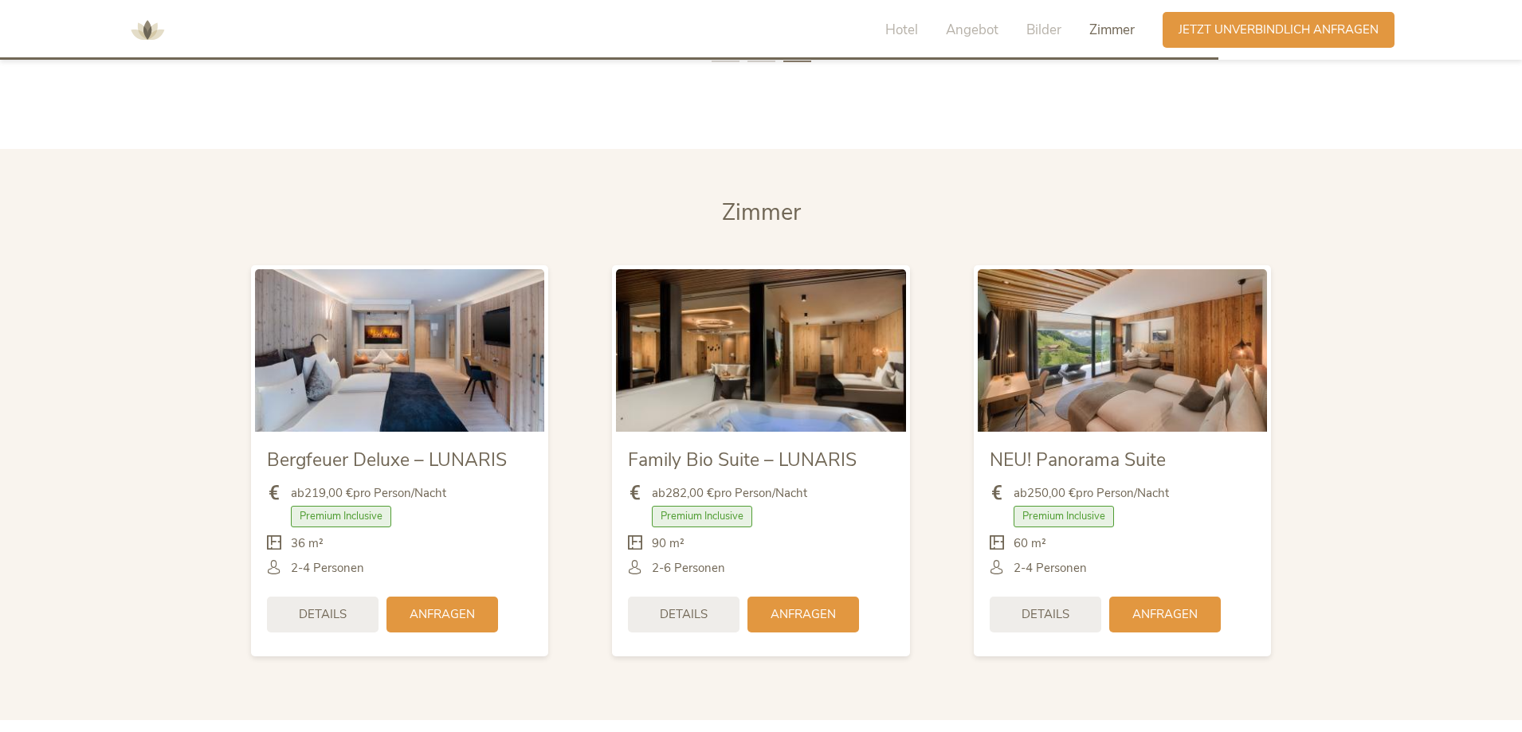
scroll to position [3799, 0]
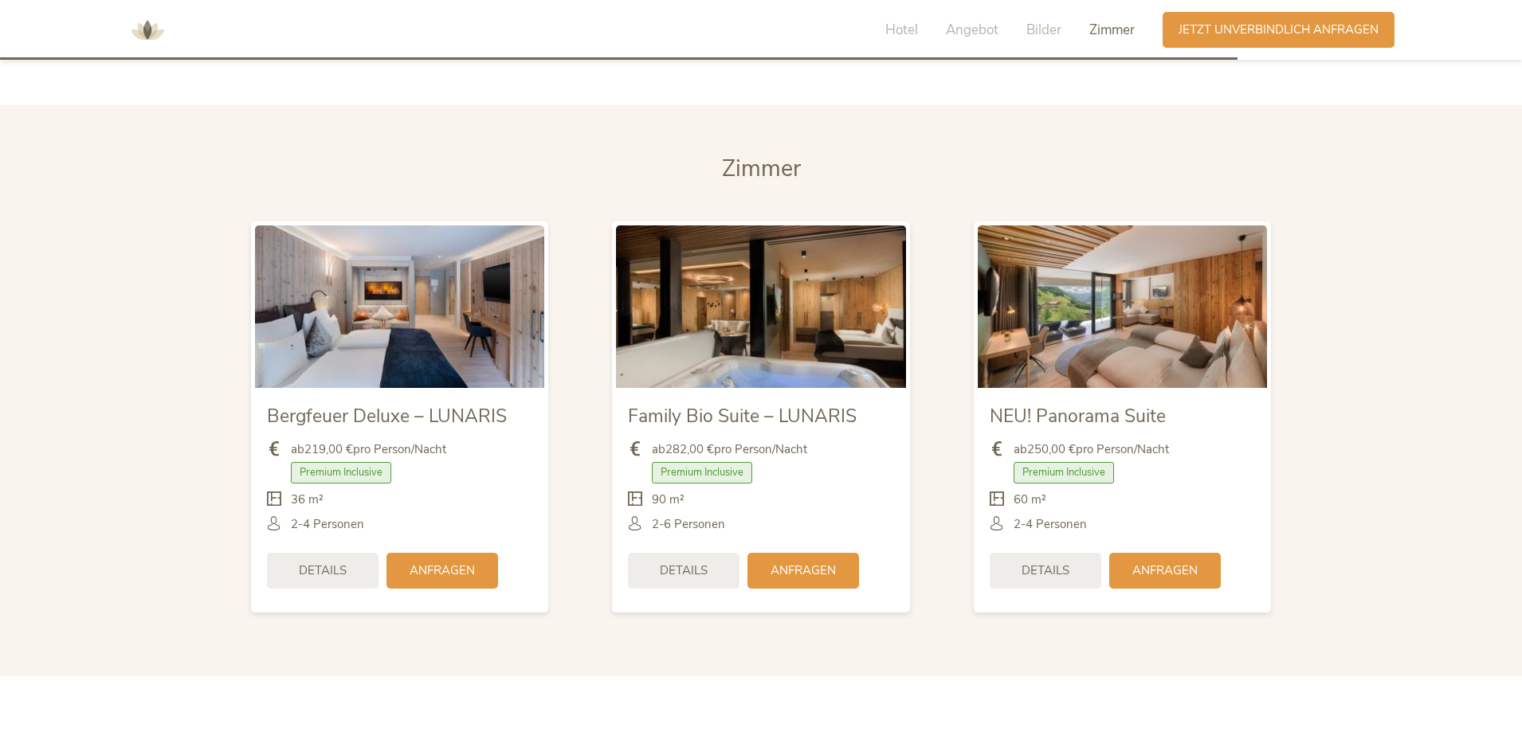
click at [785, 278] on img at bounding box center [760, 307] width 289 height 163
click at [763, 339] on img at bounding box center [760, 307] width 289 height 163
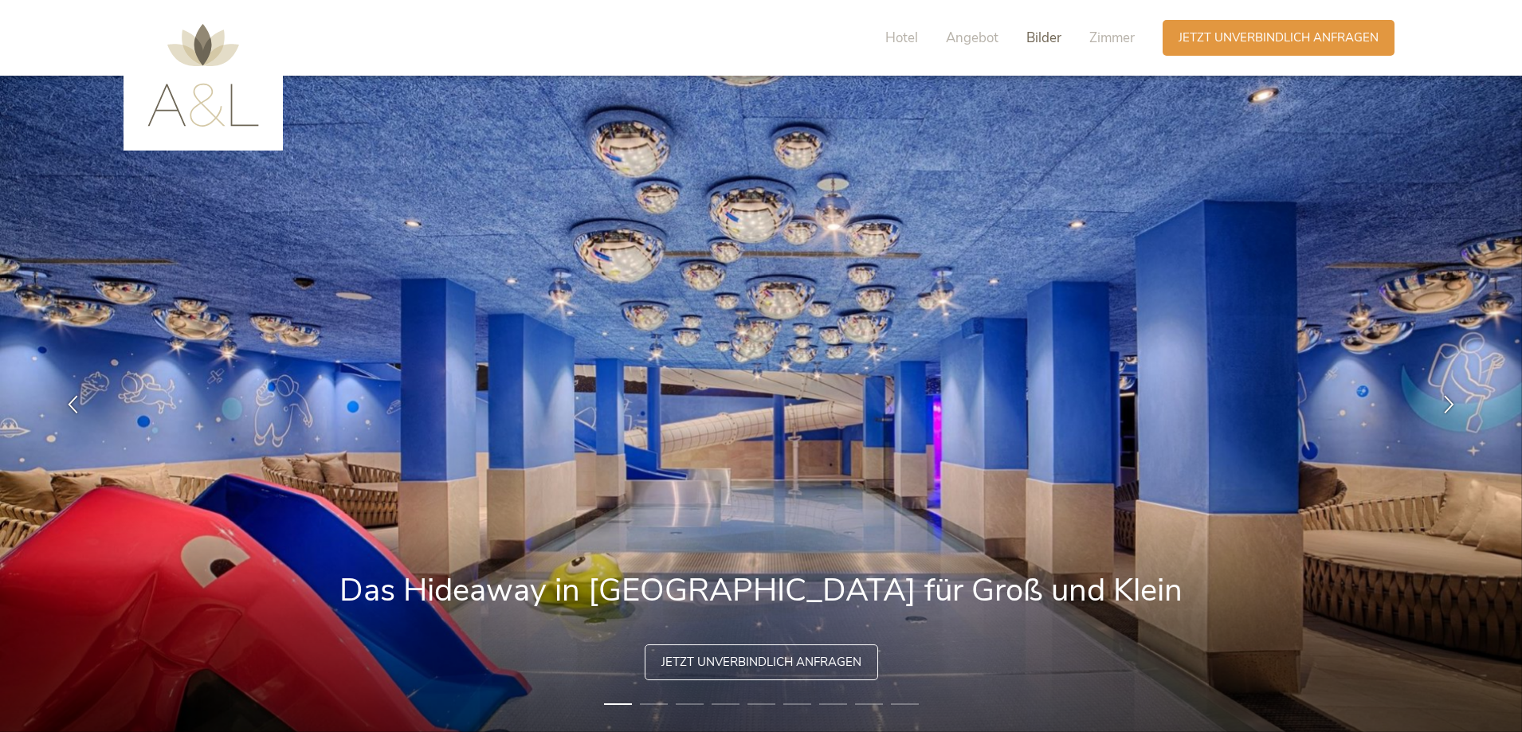
drag, startPoint x: 1041, startPoint y: 37, endPoint x: 1046, endPoint y: 62, distance: 25.2
click at [1042, 37] on span "Bilder" at bounding box center [1043, 38] width 35 height 18
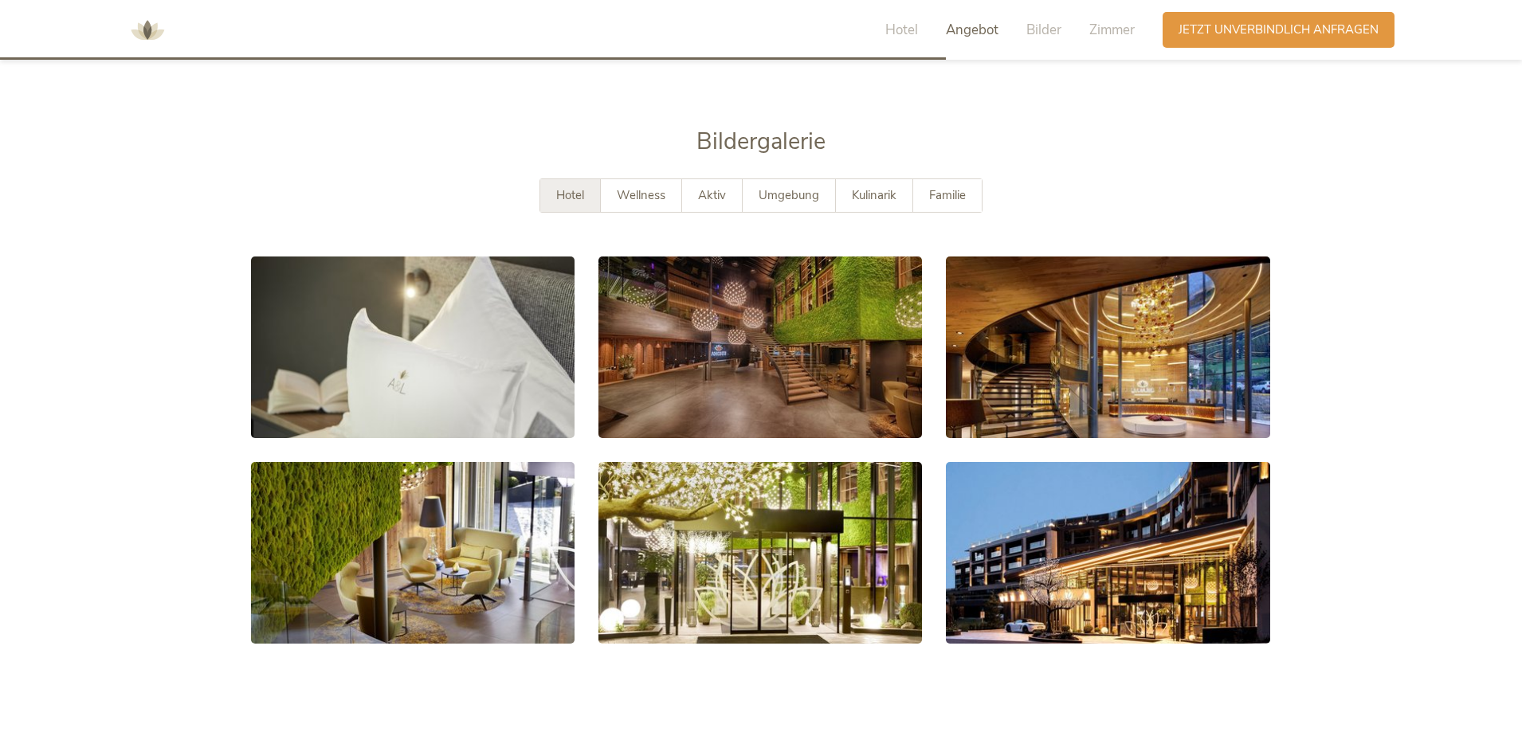
scroll to position [2897, 0]
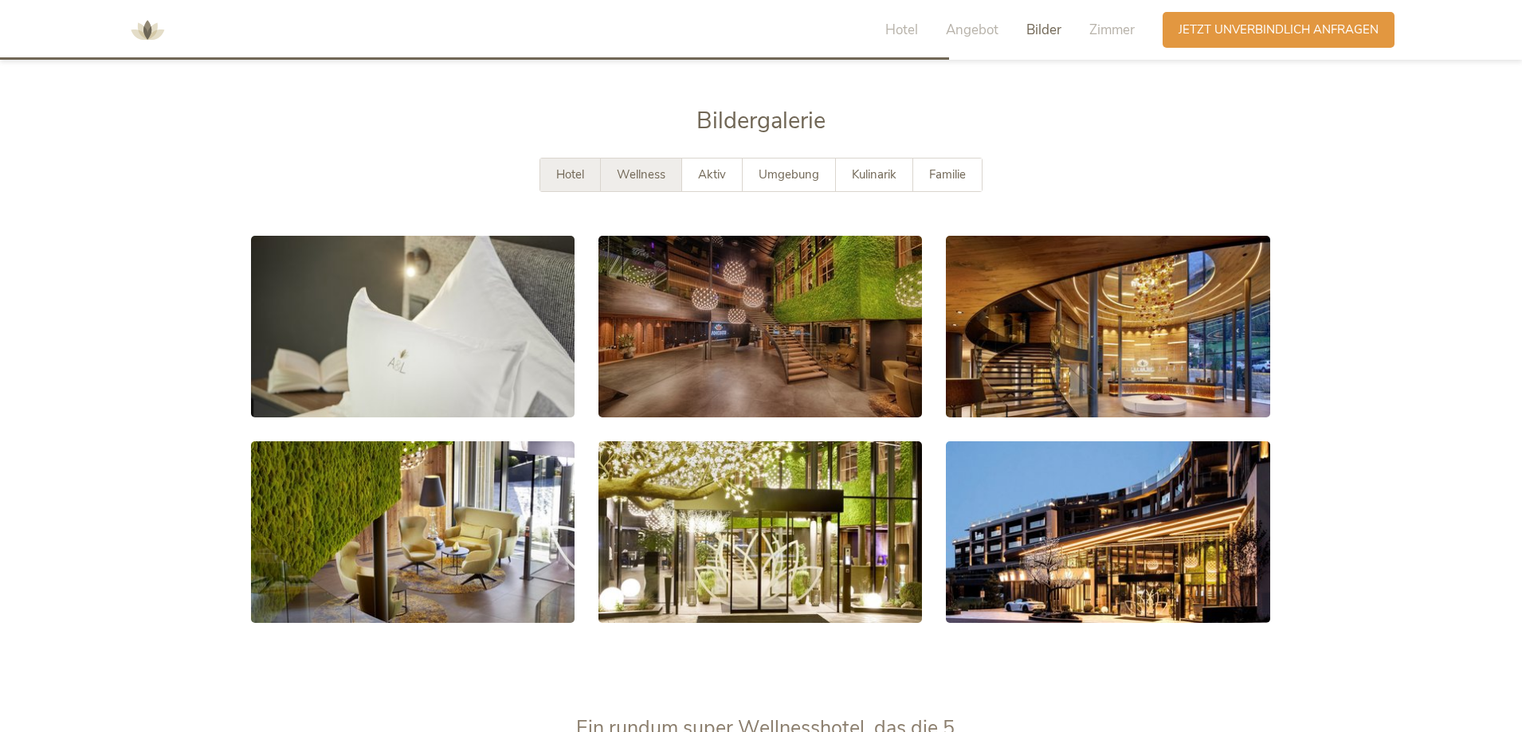
click at [639, 167] on span "Wellness" at bounding box center [641, 175] width 49 height 16
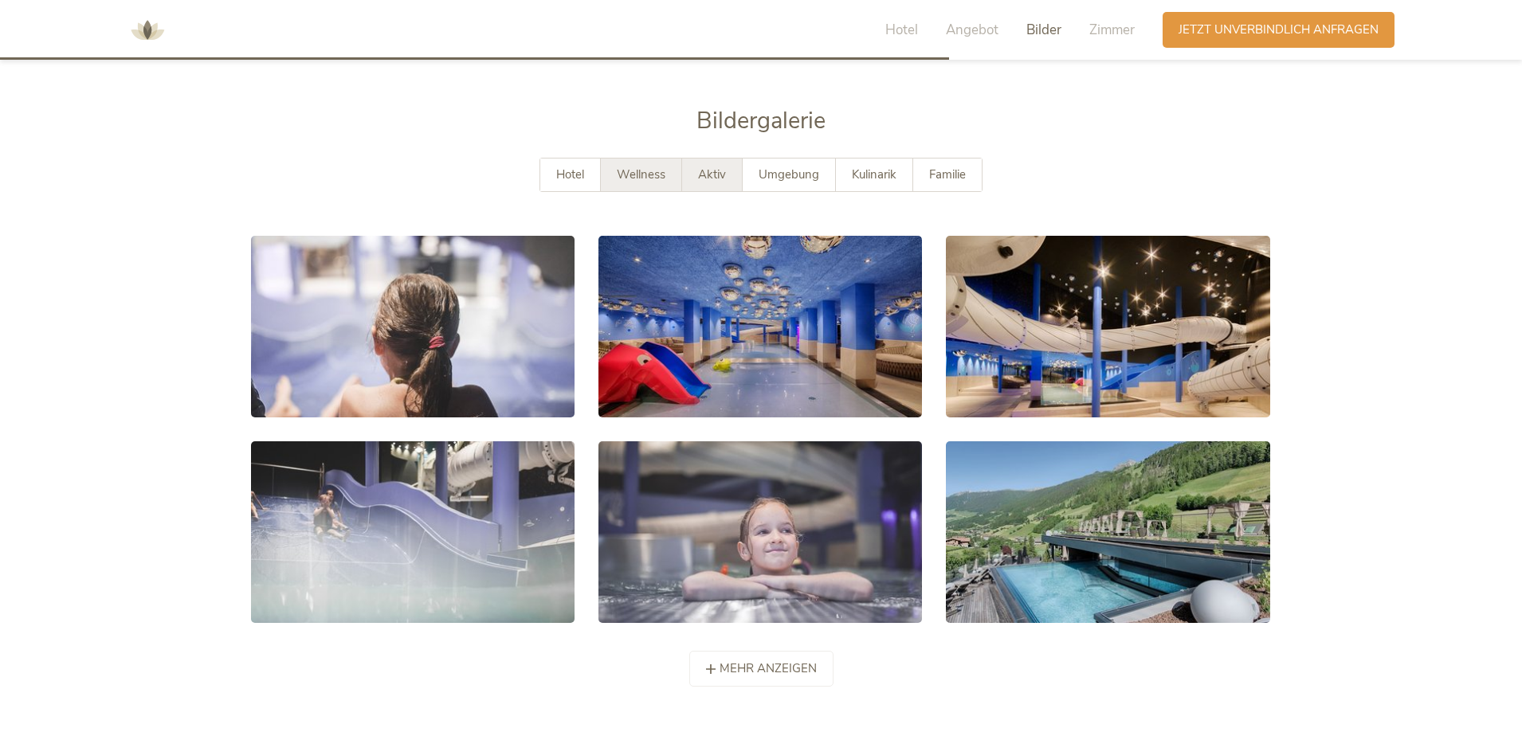
click at [713, 167] on span "Aktiv" at bounding box center [712, 175] width 28 height 16
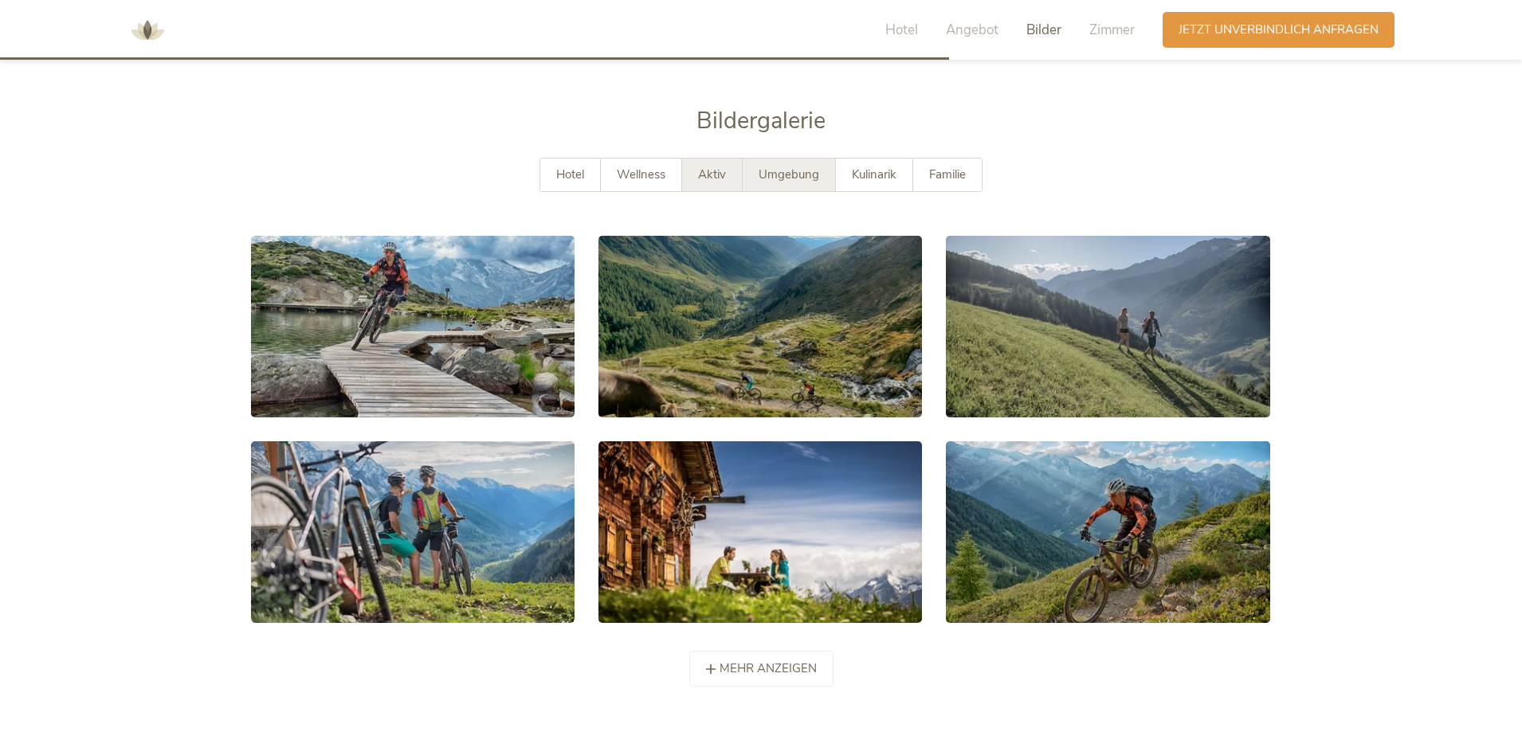
click at [787, 167] on span "Umgebung" at bounding box center [789, 175] width 61 height 16
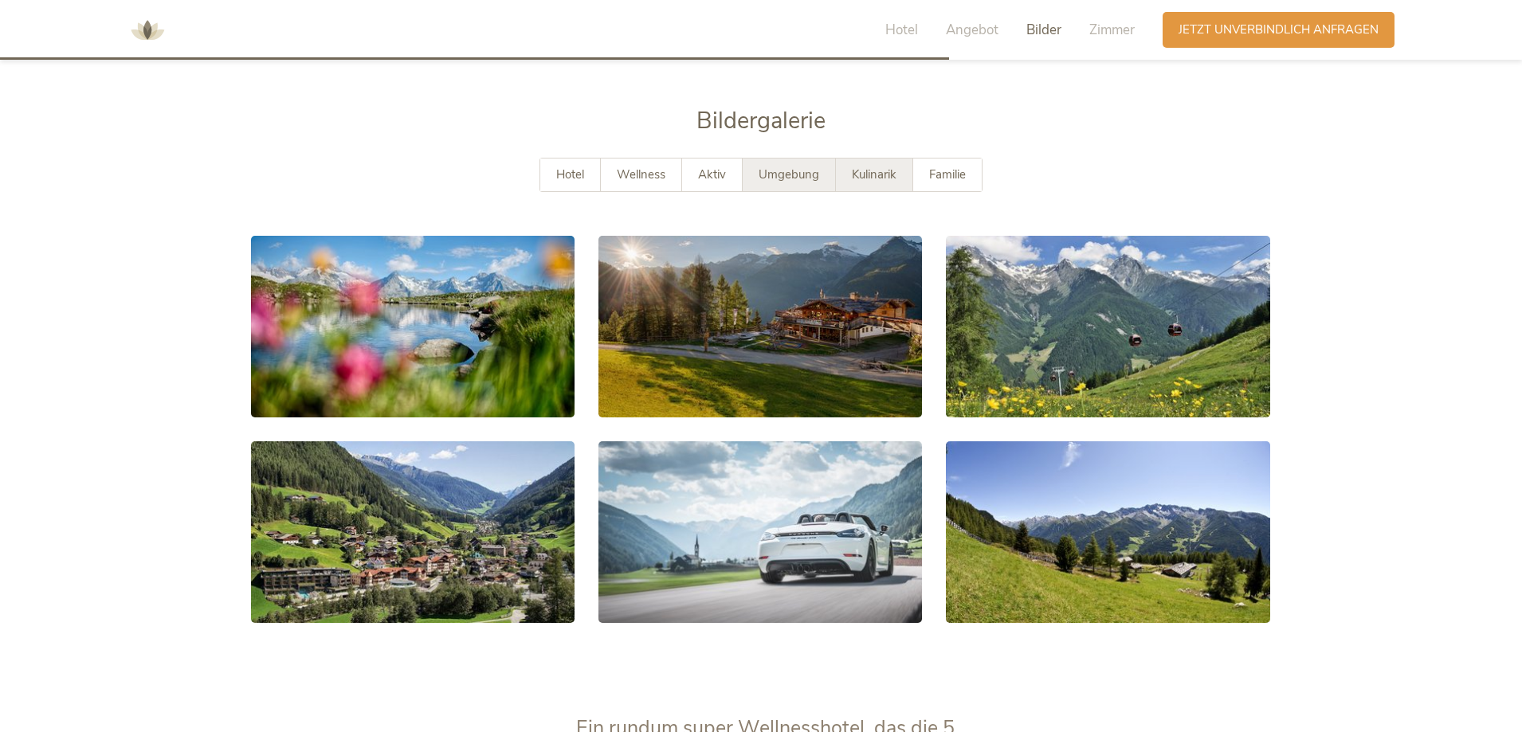
click at [869, 167] on span "Kulinarik" at bounding box center [874, 175] width 45 height 16
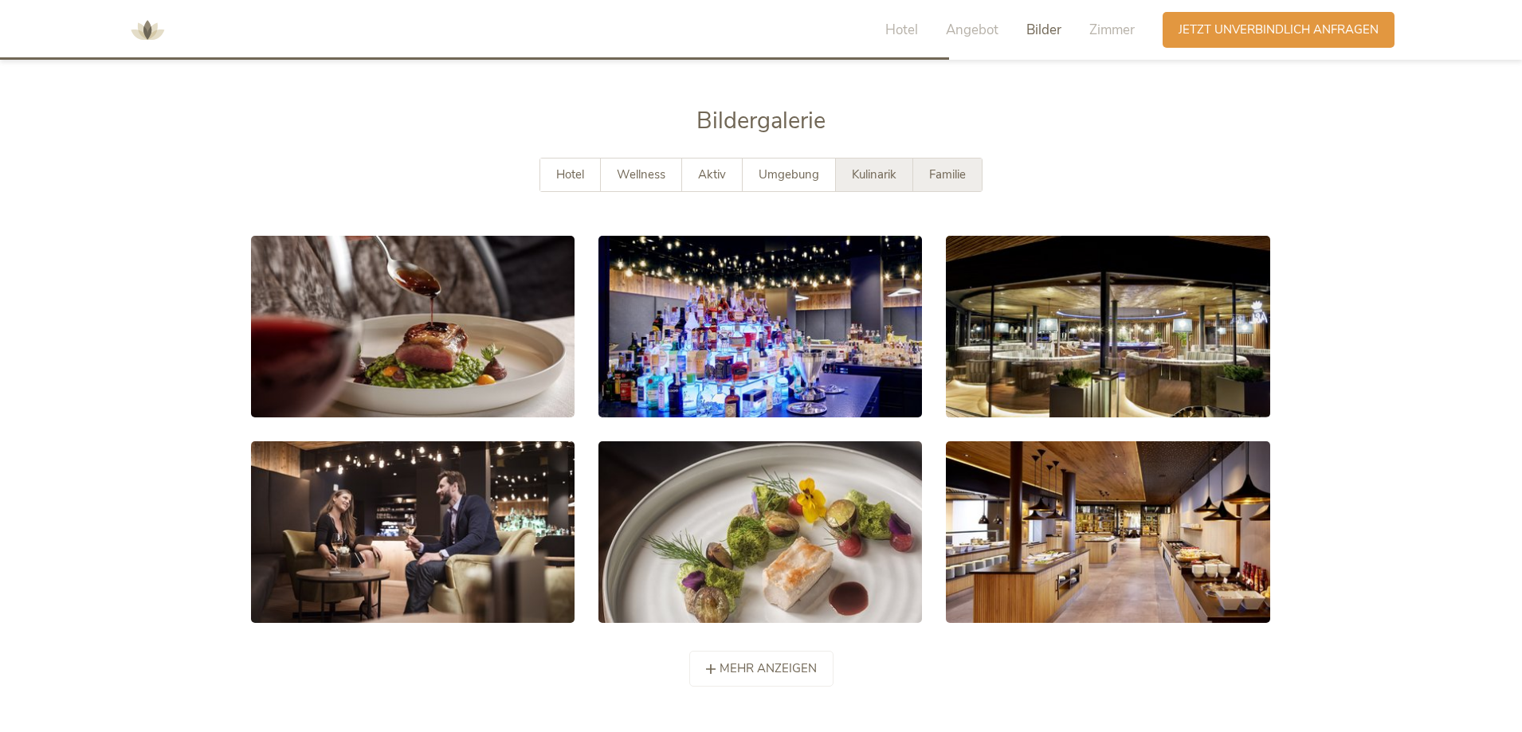
click at [960, 167] on span "Familie" at bounding box center [947, 175] width 37 height 16
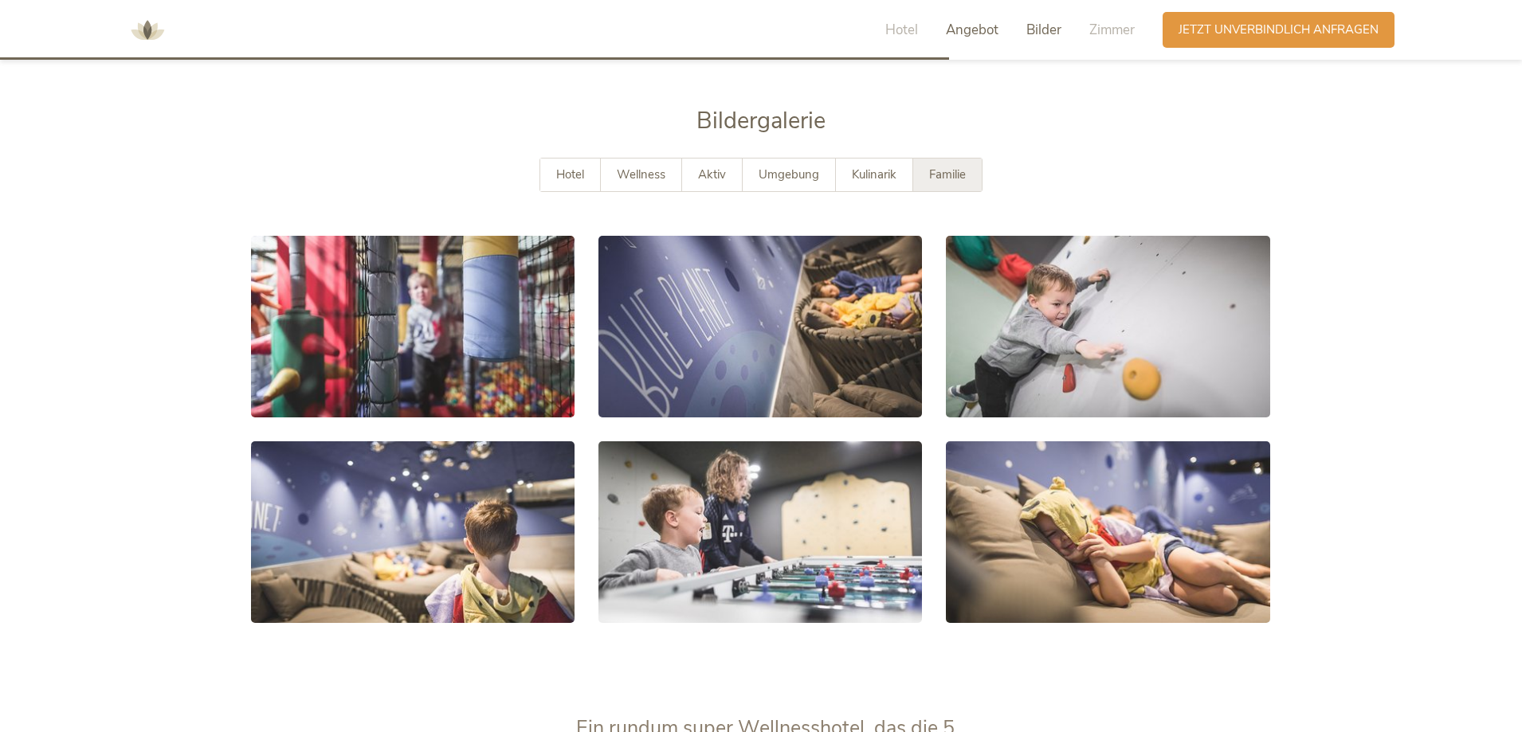
click at [971, 24] on span "Angebot" at bounding box center [972, 30] width 53 height 18
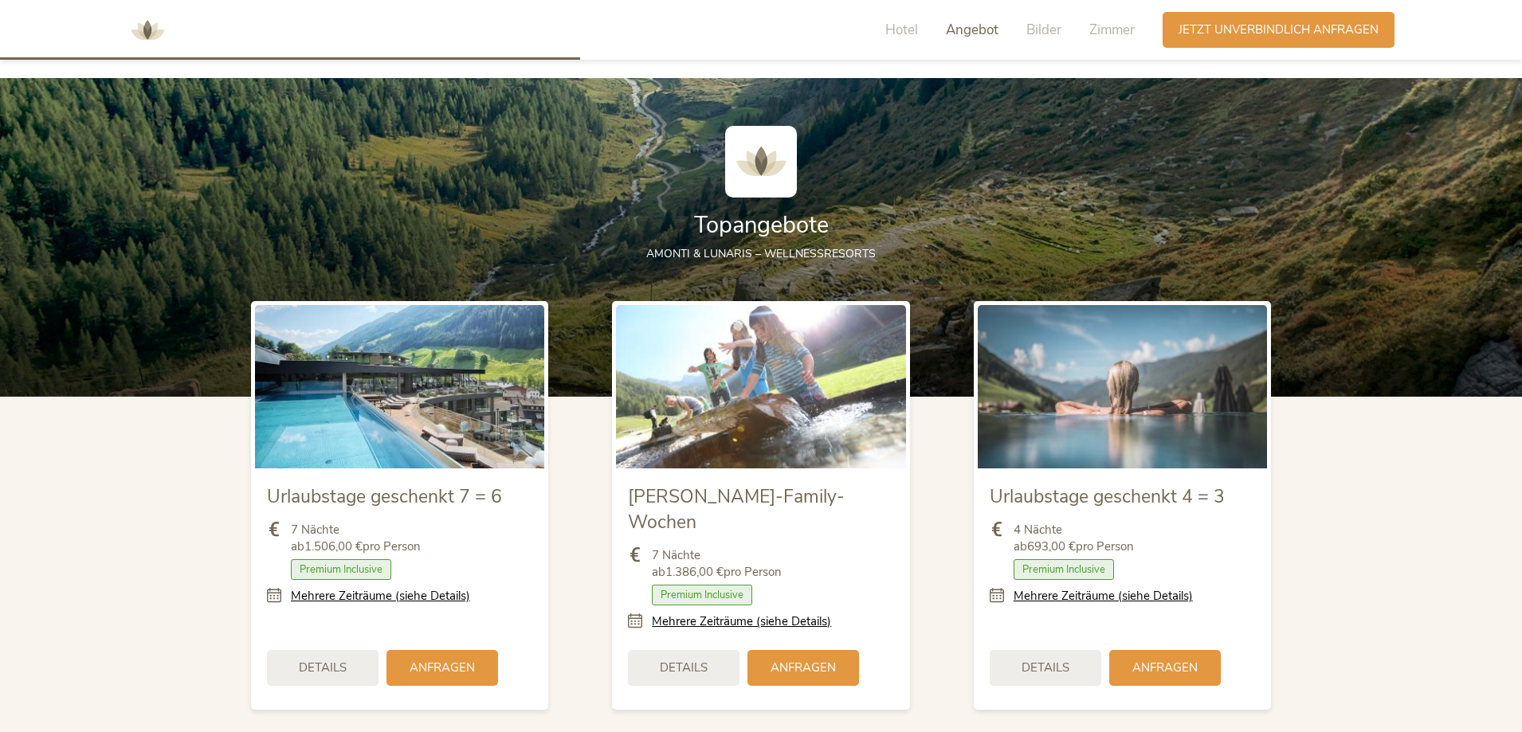
scroll to position [1734, 0]
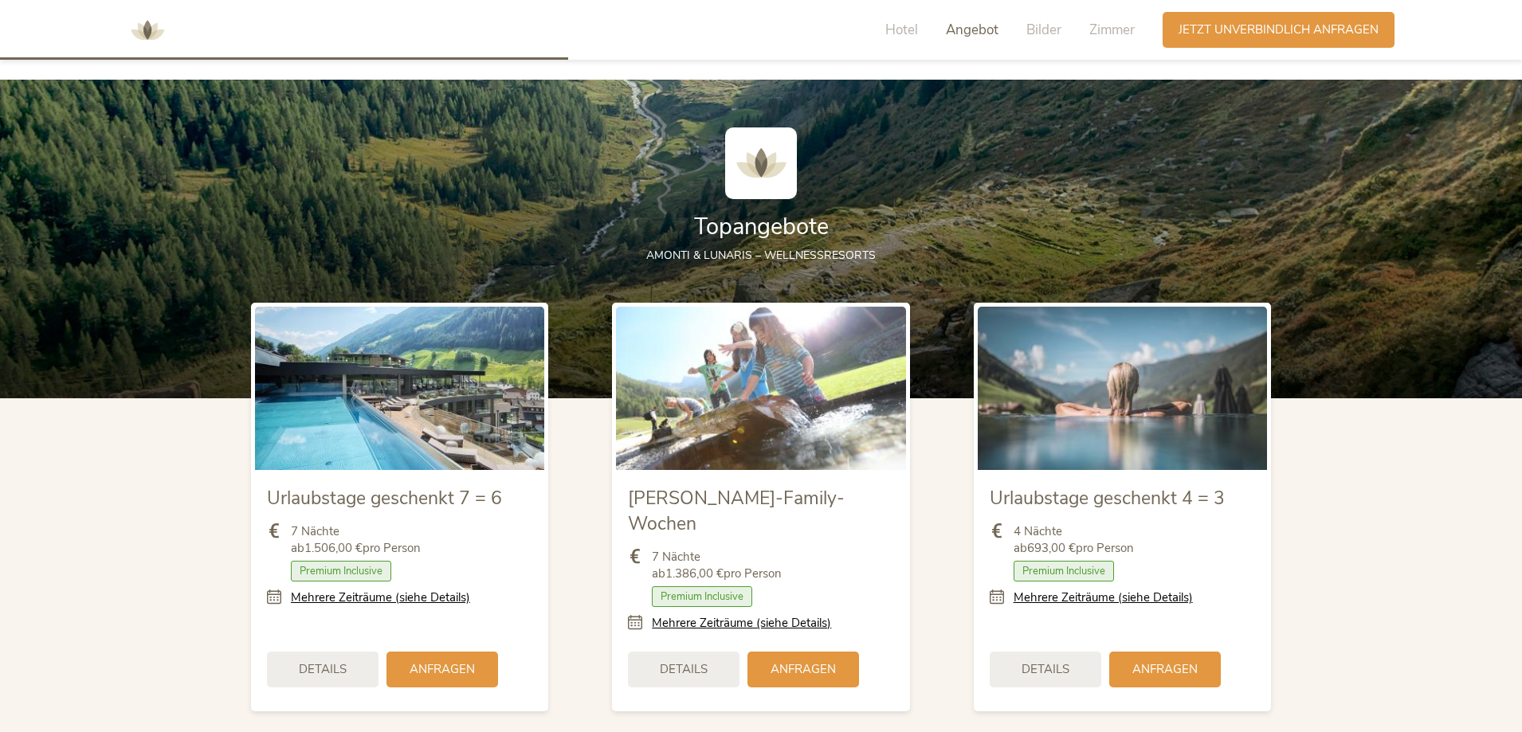
click at [765, 431] on img at bounding box center [760, 388] width 289 height 163
click at [805, 660] on span "Anfragen" at bounding box center [803, 668] width 65 height 17
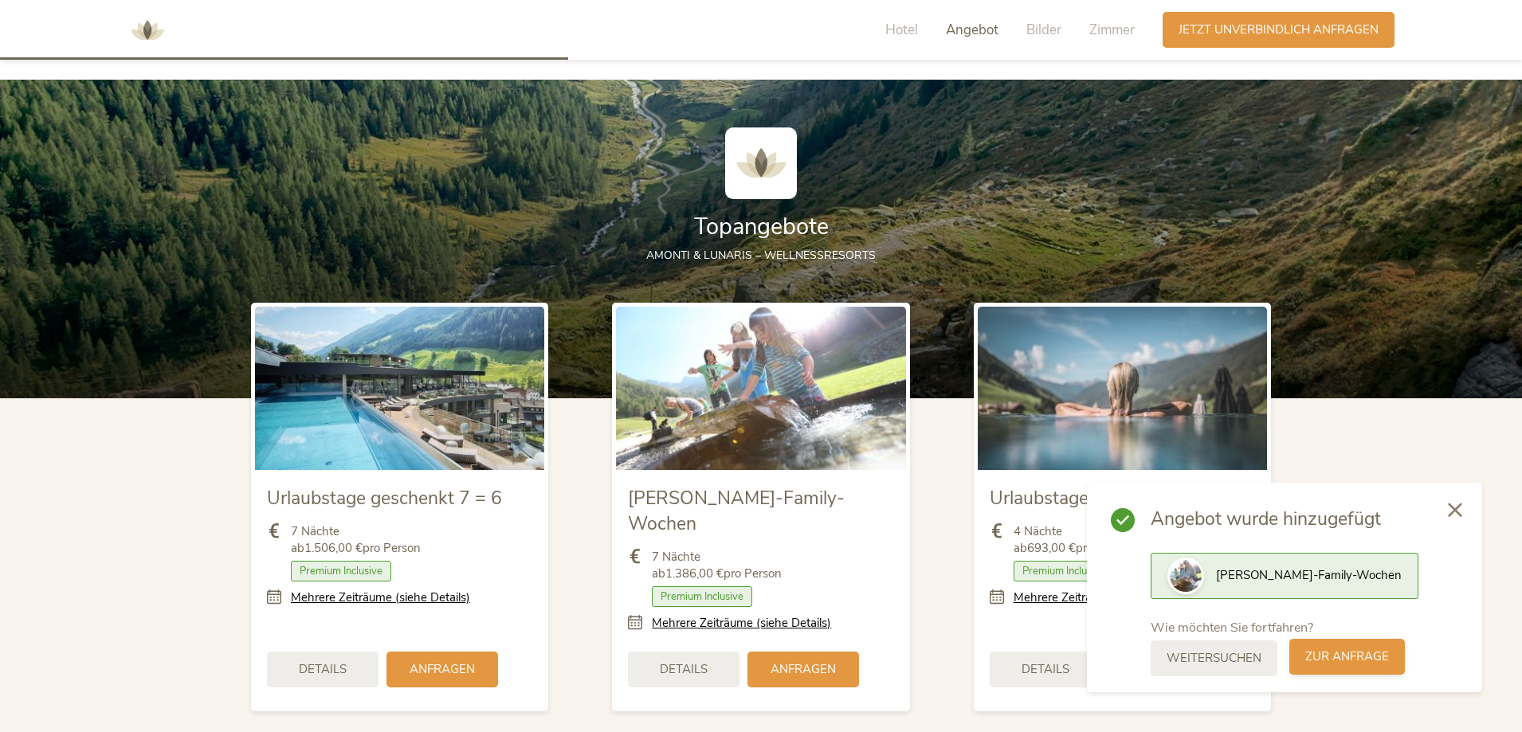
click at [1361, 658] on span "zur Anfrage" at bounding box center [1347, 657] width 84 height 17
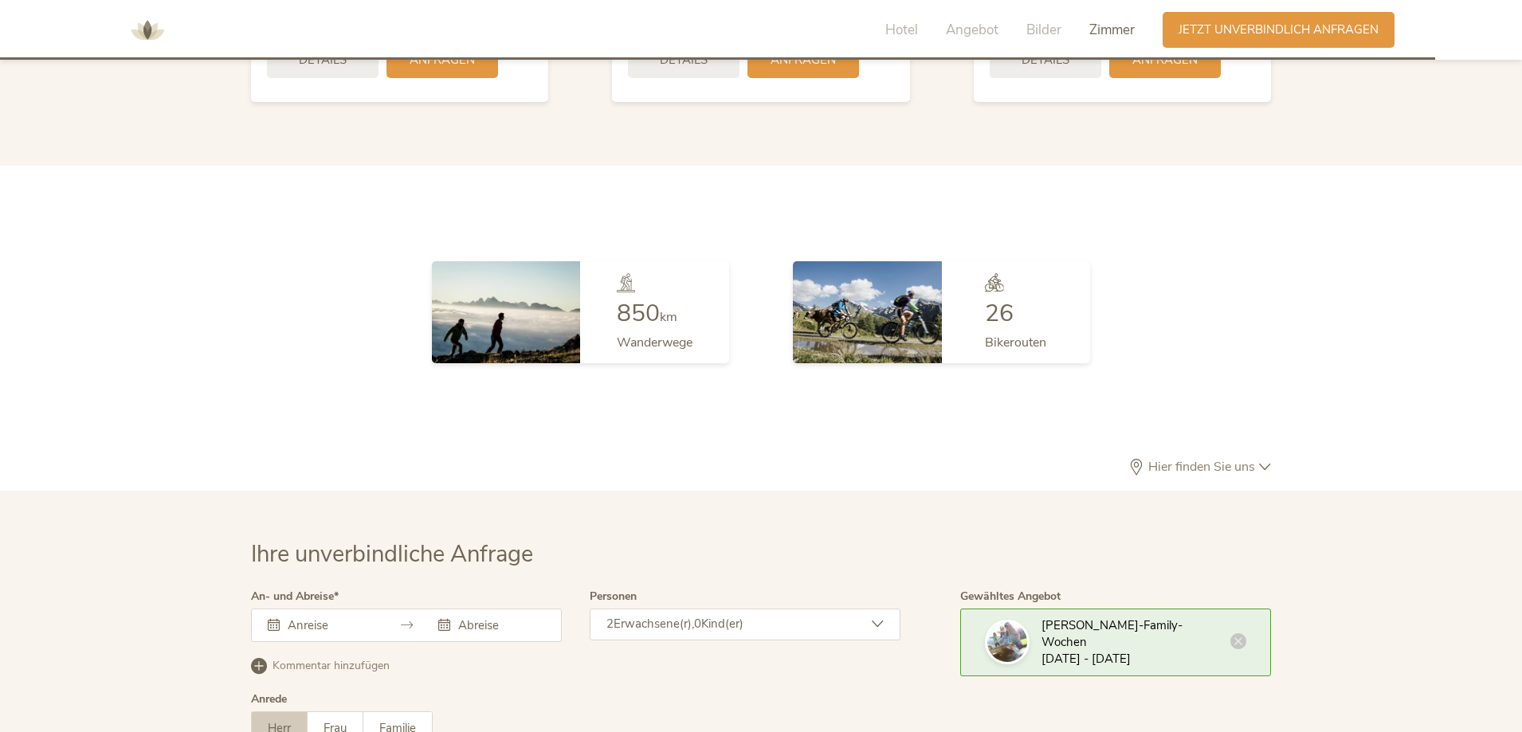
scroll to position [4645, 0]
